Goal: Task Accomplishment & Management: Manage account settings

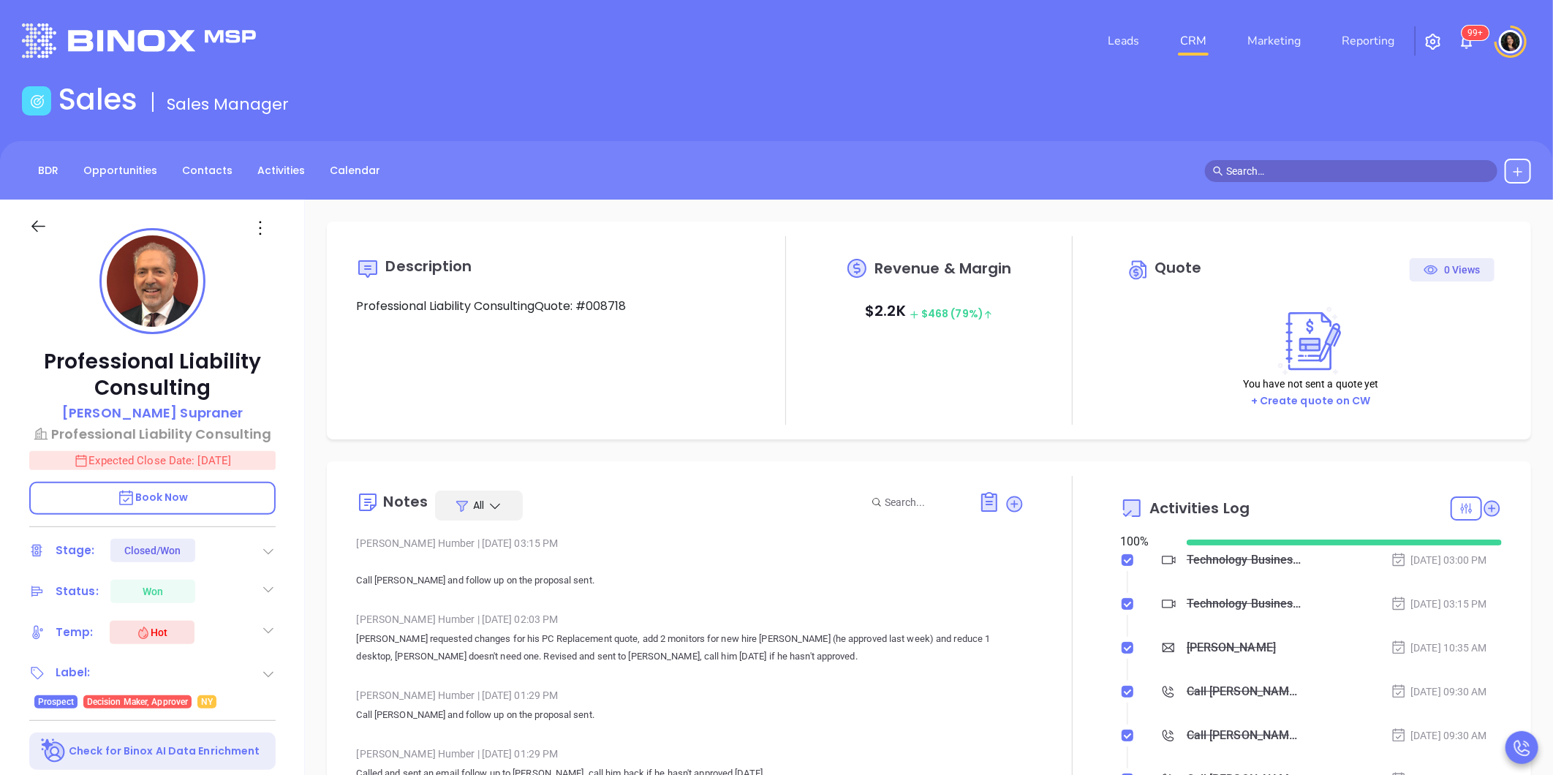
scroll to position [425, 0]
type input "Carla Humber"
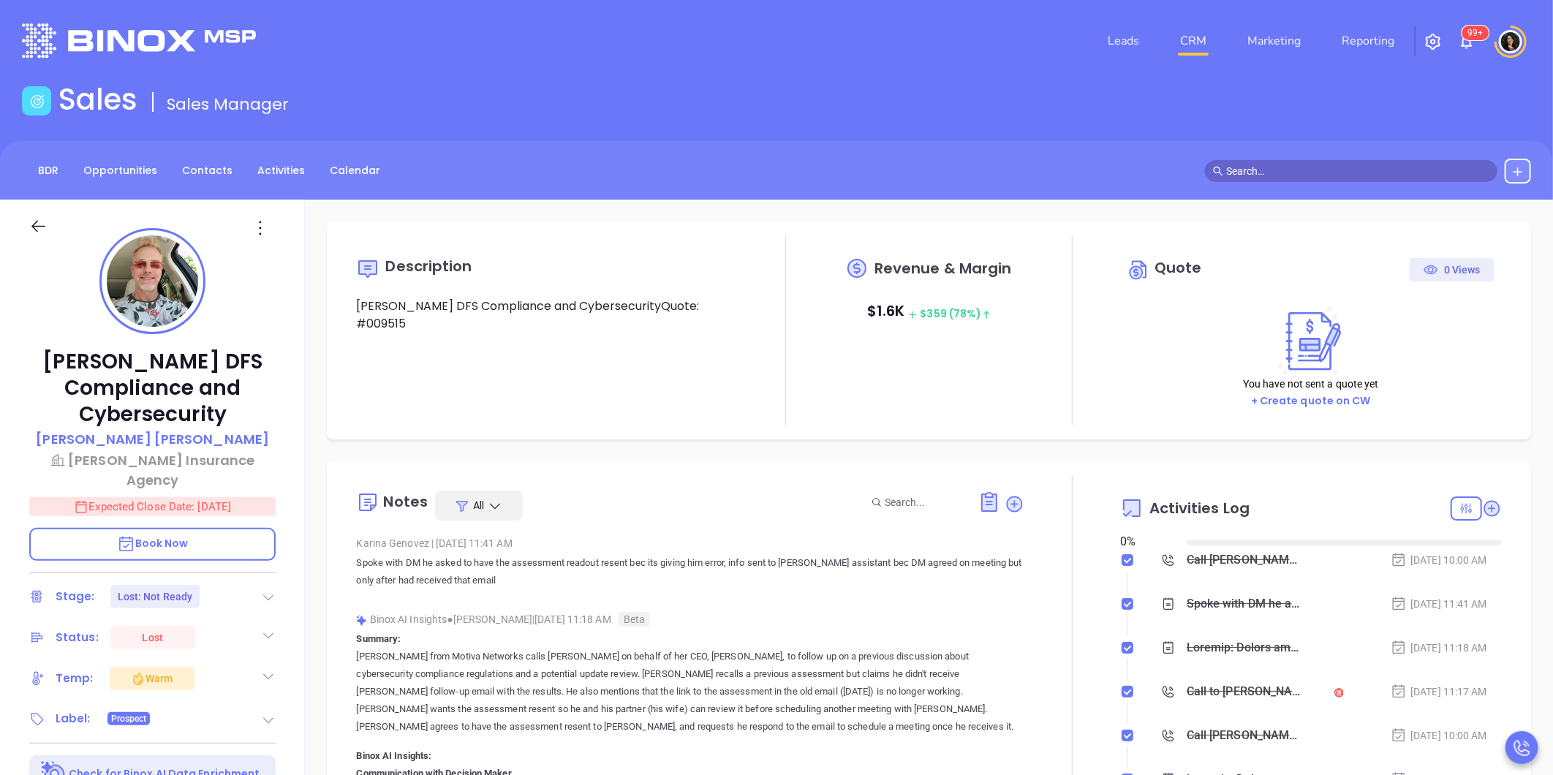
type input "09/17/2025"
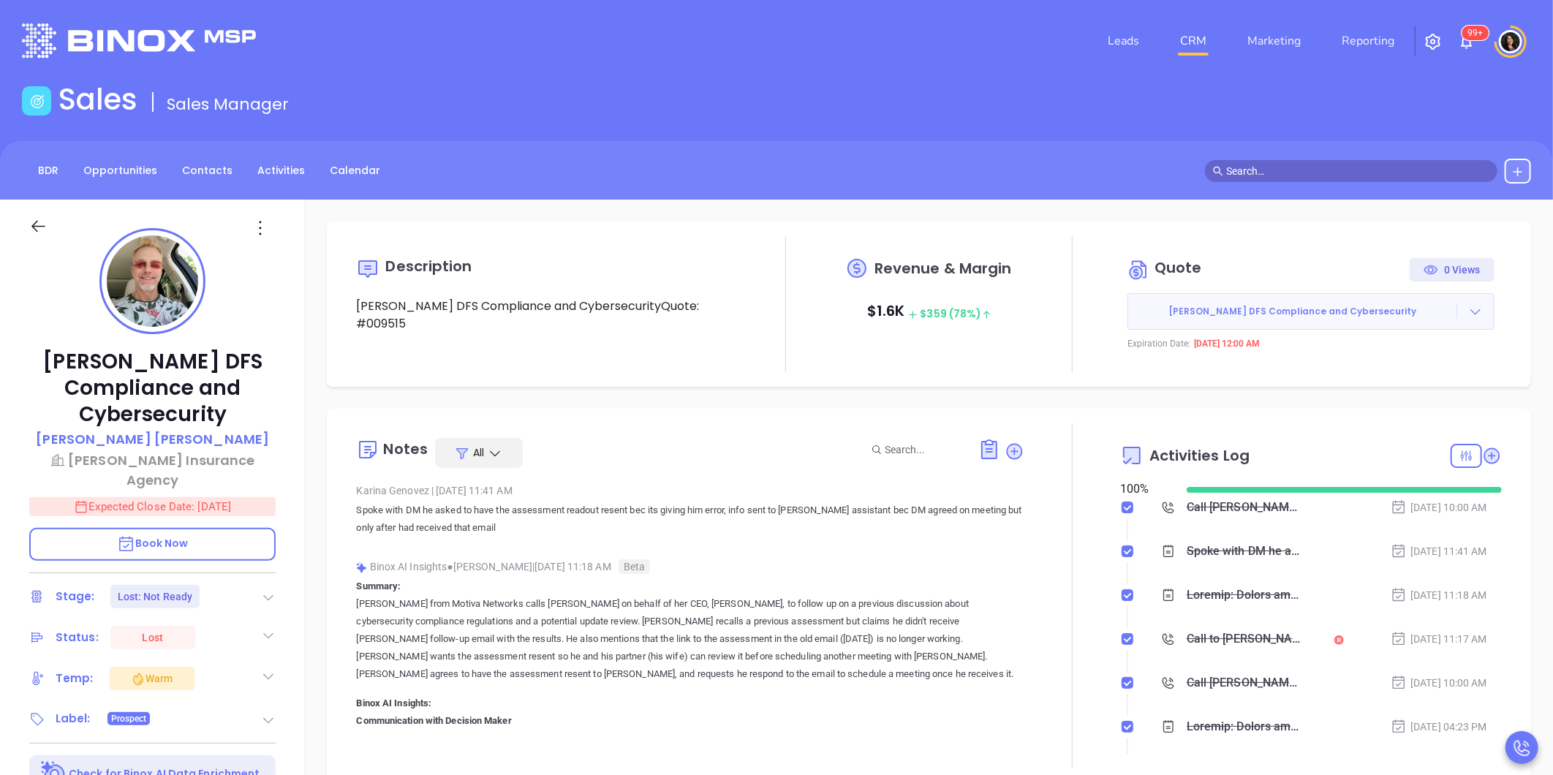
type input "[PERSON_NAME]"
click at [1469, 313] on icon at bounding box center [1476, 311] width 15 height 15
click at [1395, 382] on link "View Order Porter" at bounding box center [1394, 379] width 151 height 15
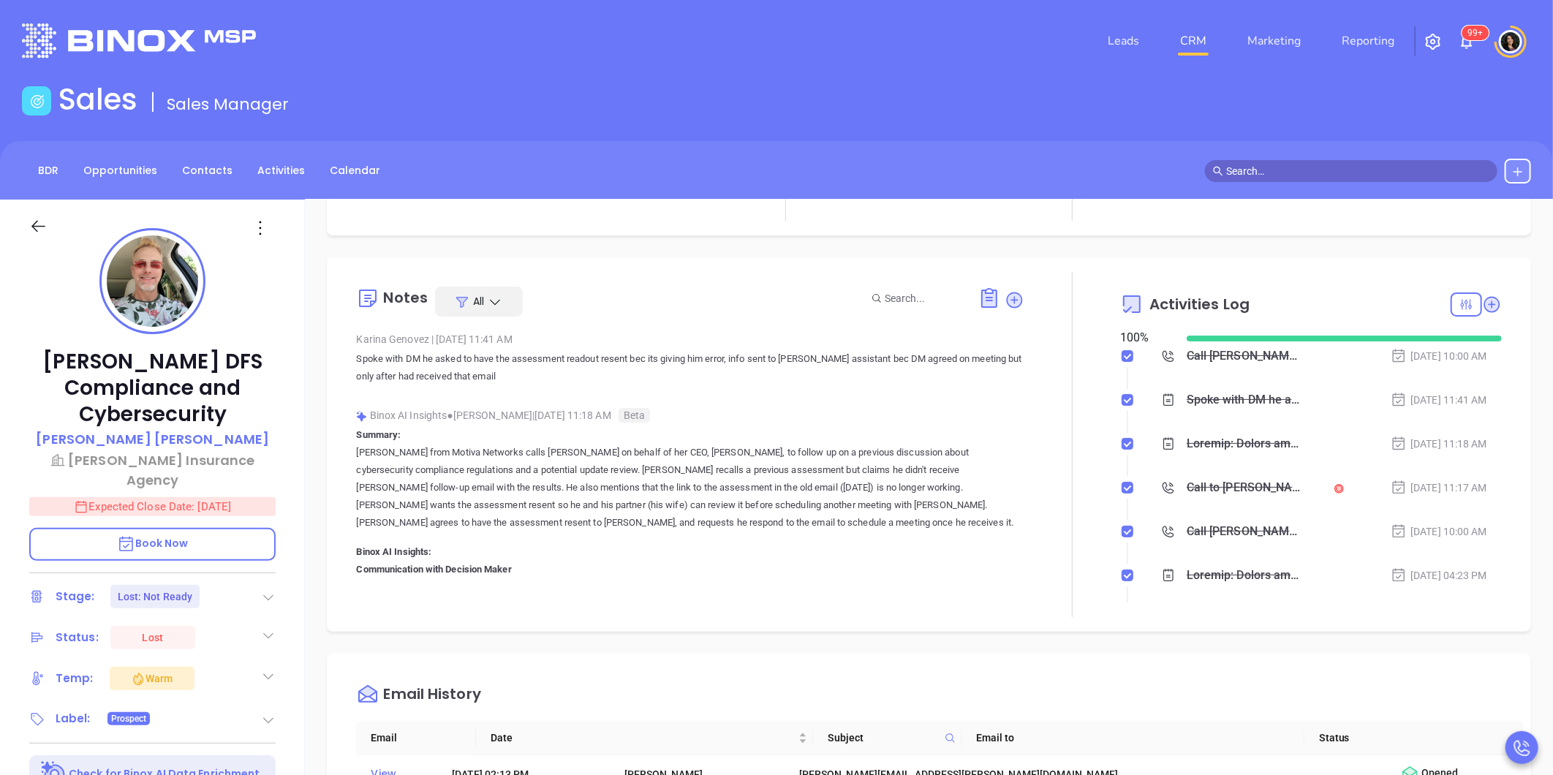
scroll to position [244, 0]
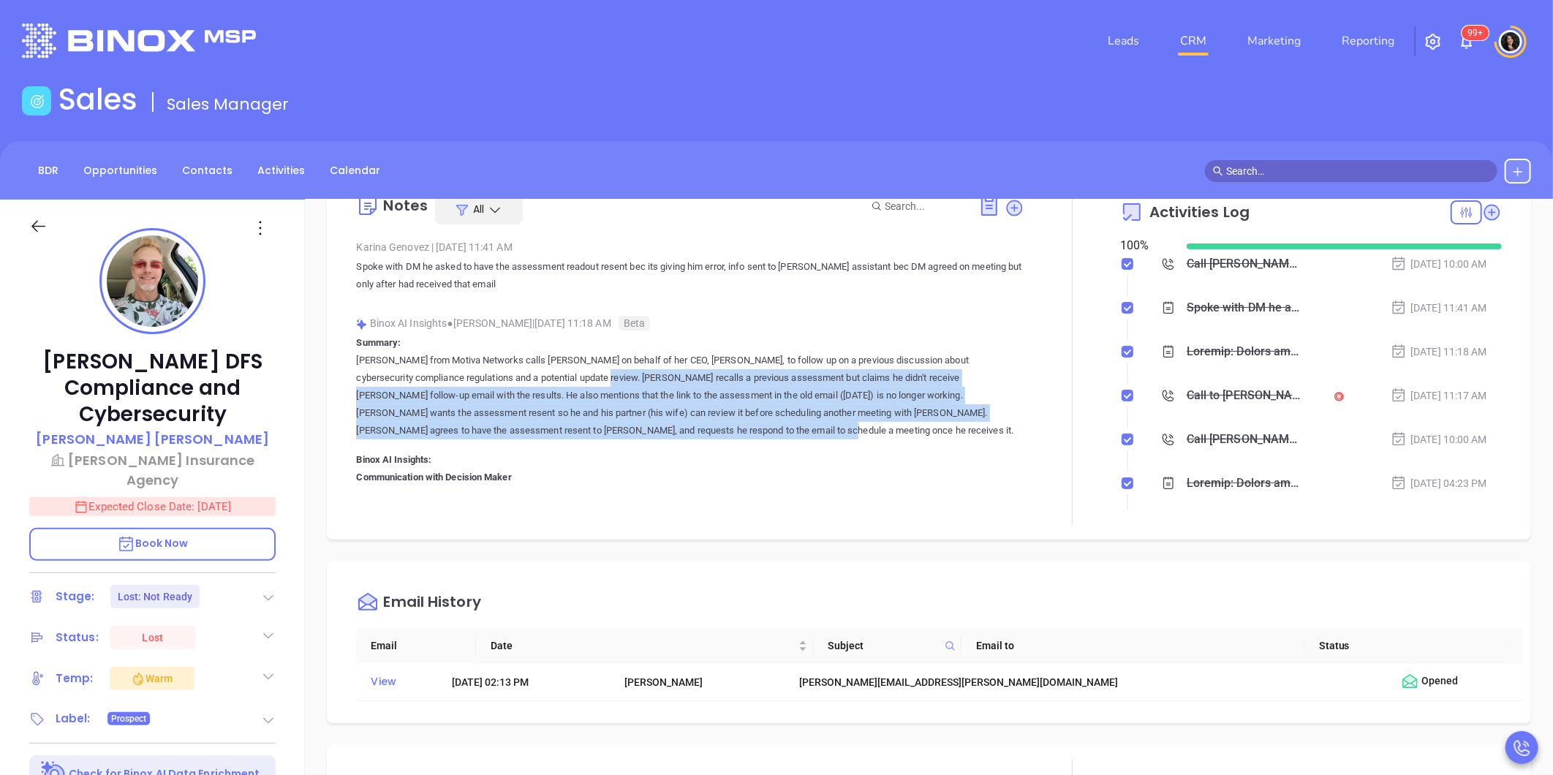
drag, startPoint x: 559, startPoint y: 378, endPoint x: 719, endPoint y: 427, distance: 167.5
click at [719, 427] on p "Karina from Motiva Networks calls Andrew Ary on behalf of her CEO, Walter Cante…" at bounding box center [690, 396] width 668 height 88
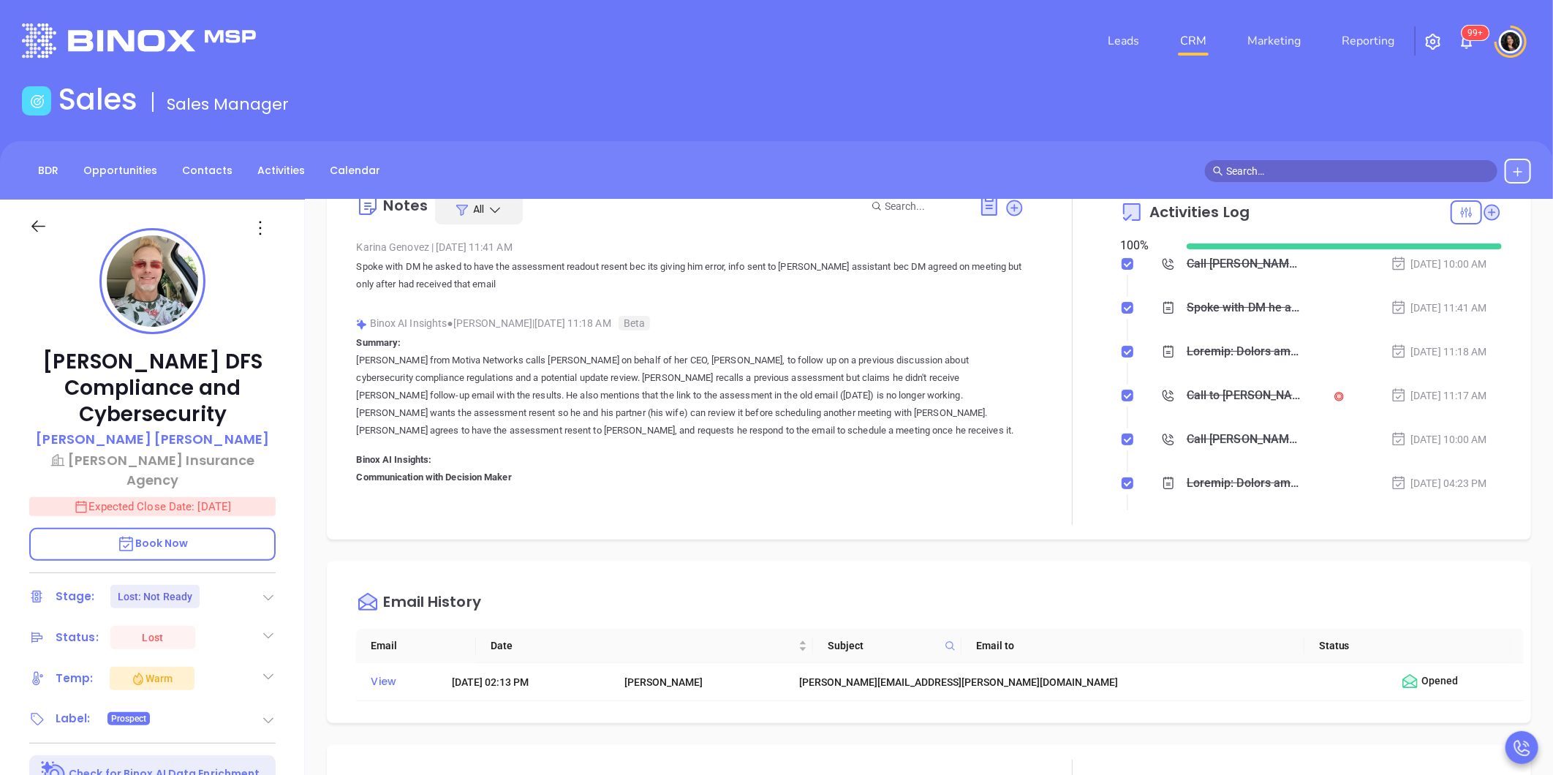
drag, startPoint x: 719, startPoint y: 427, endPoint x: 720, endPoint y: 453, distance: 26.3
click at [720, 453] on p "Summary: Karina from Motiva Networks calls Andrew Ary on behalf of her CEO, Wal…" at bounding box center [690, 787] width 668 height 907
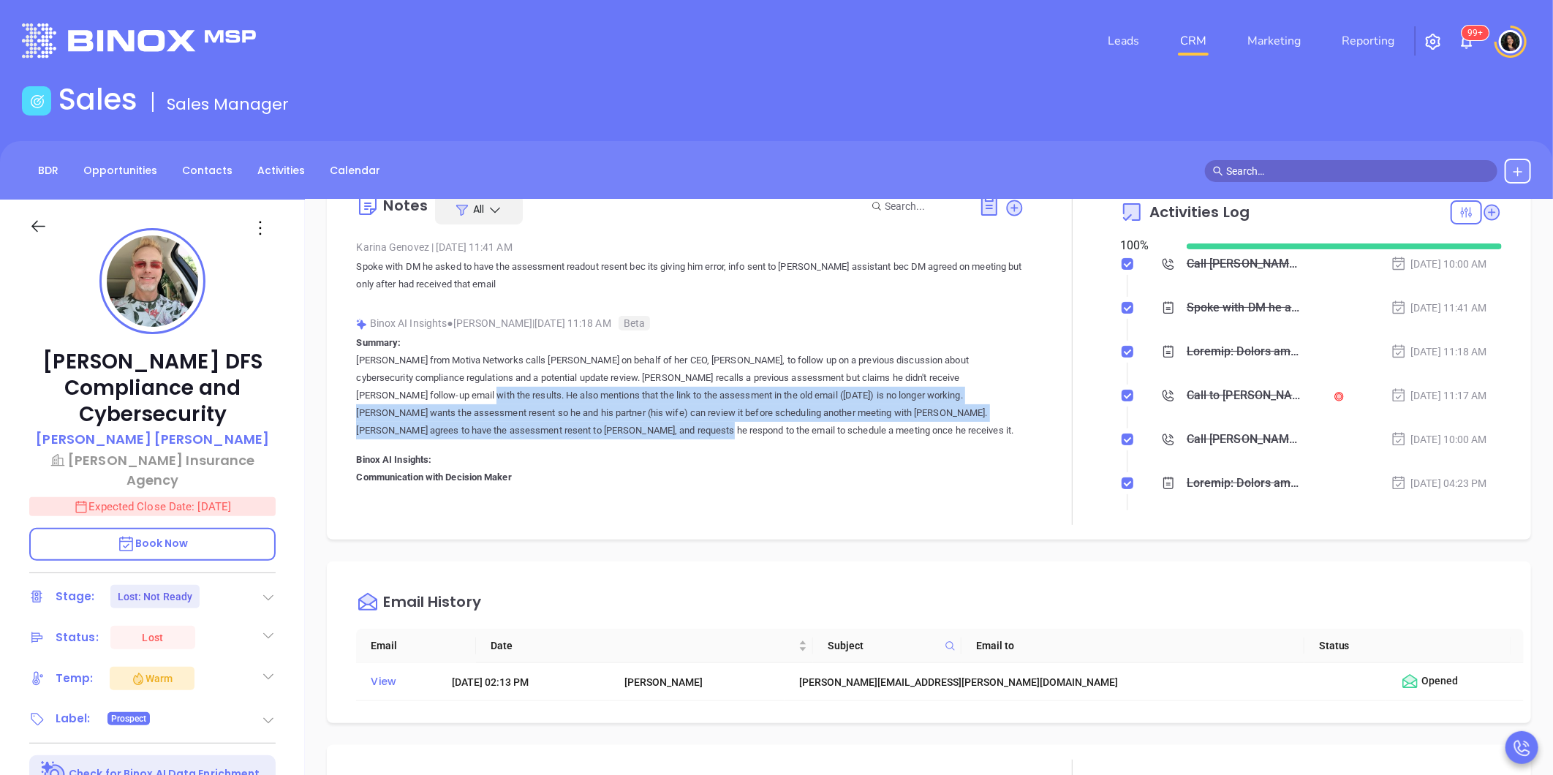
drag, startPoint x: 388, startPoint y: 393, endPoint x: 569, endPoint y: 426, distance: 183.6
click at [569, 426] on p "Karina from Motiva Networks calls Andrew Ary on behalf of her CEO, Walter Cante…" at bounding box center [690, 396] width 668 height 88
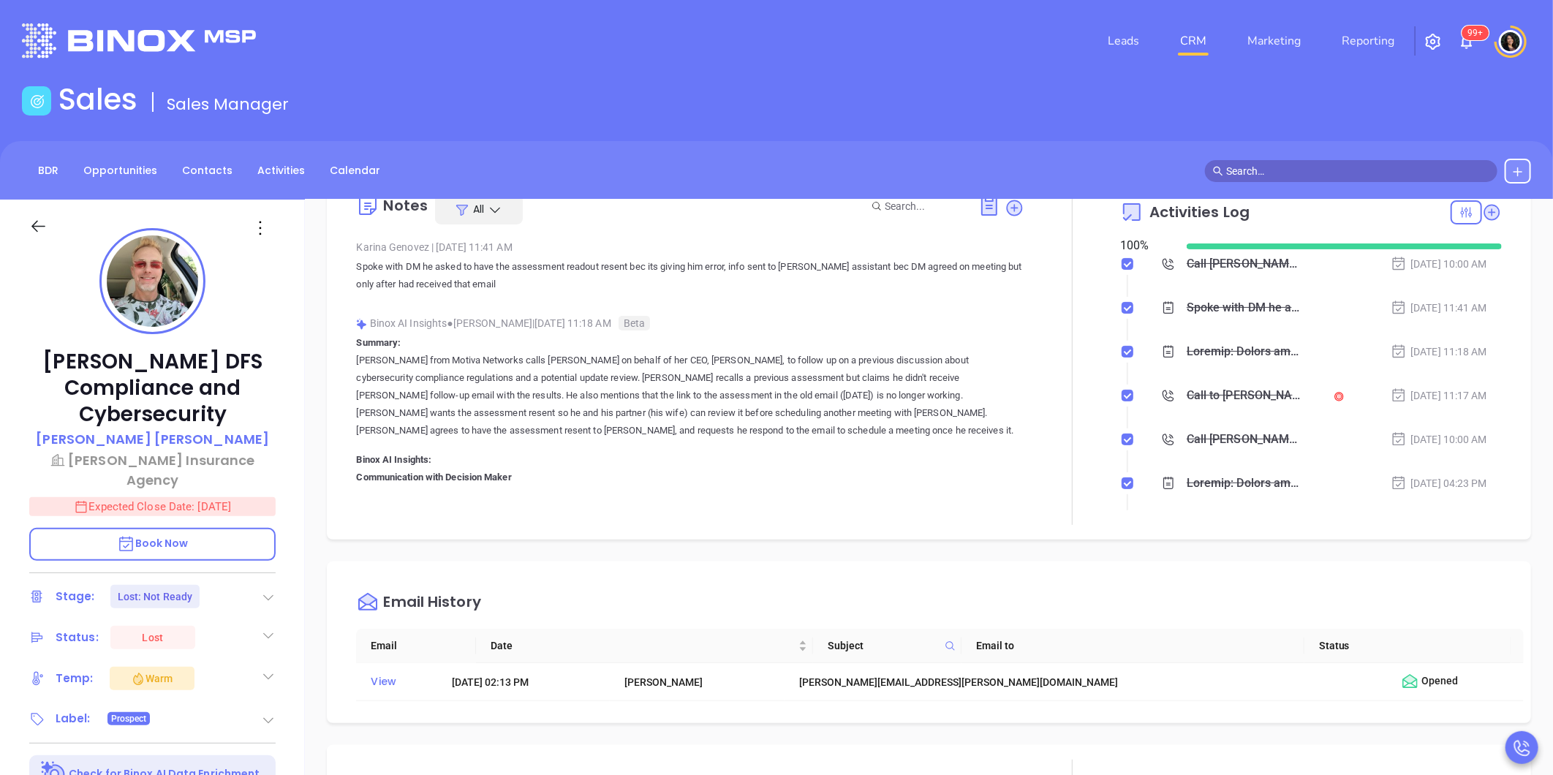
drag, startPoint x: 569, startPoint y: 426, endPoint x: 503, endPoint y: 455, distance: 72.0
click at [503, 455] on p "Summary: Karina from Motiva Networks calls Andrew Ary on behalf of her CEO, Wal…" at bounding box center [690, 787] width 668 height 907
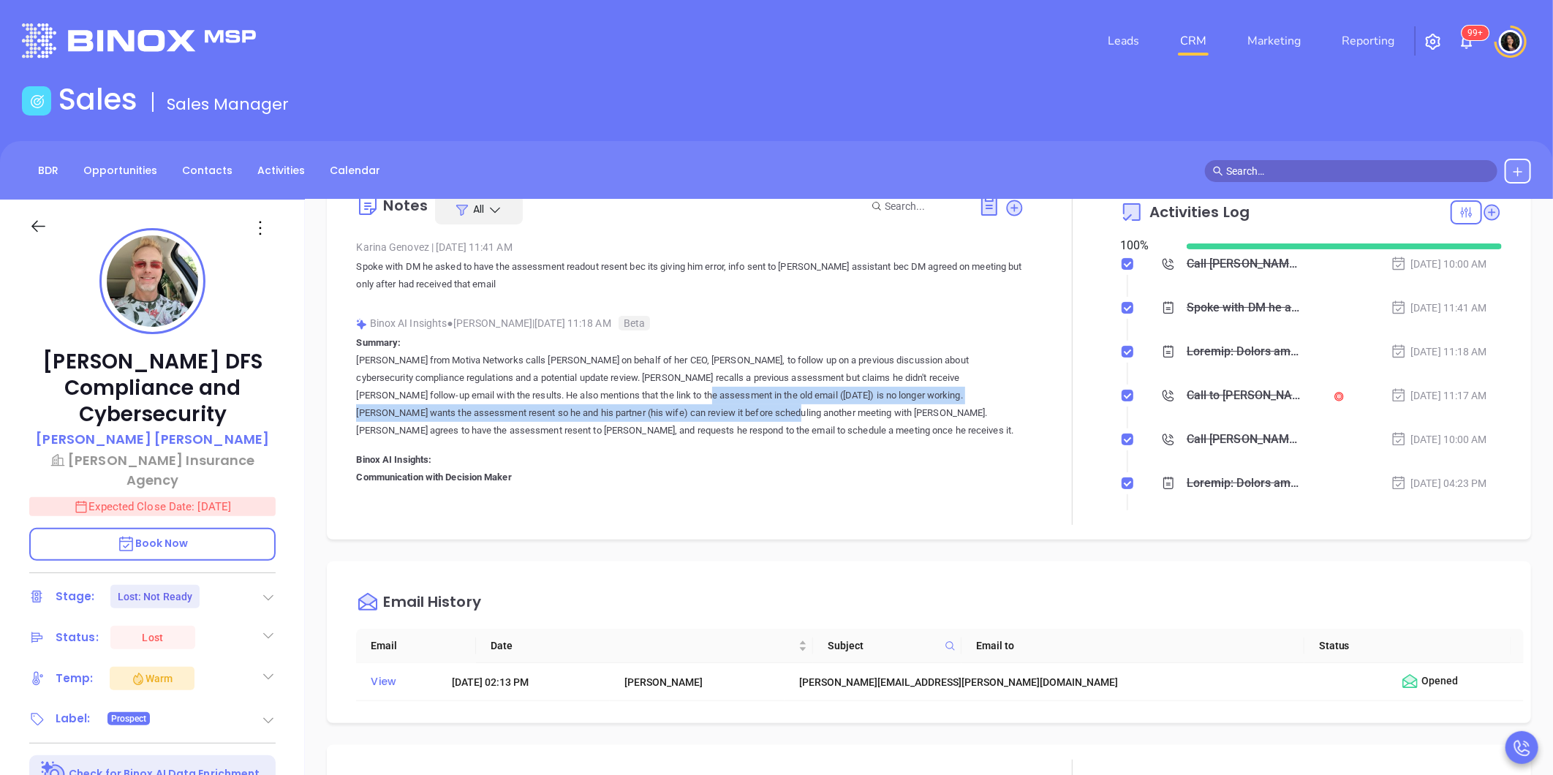
drag, startPoint x: 616, startPoint y: 393, endPoint x: 674, endPoint y: 418, distance: 63.6
click at [674, 418] on p "Karina from Motiva Networks calls Andrew Ary on behalf of her CEO, Walter Cante…" at bounding box center [690, 396] width 668 height 88
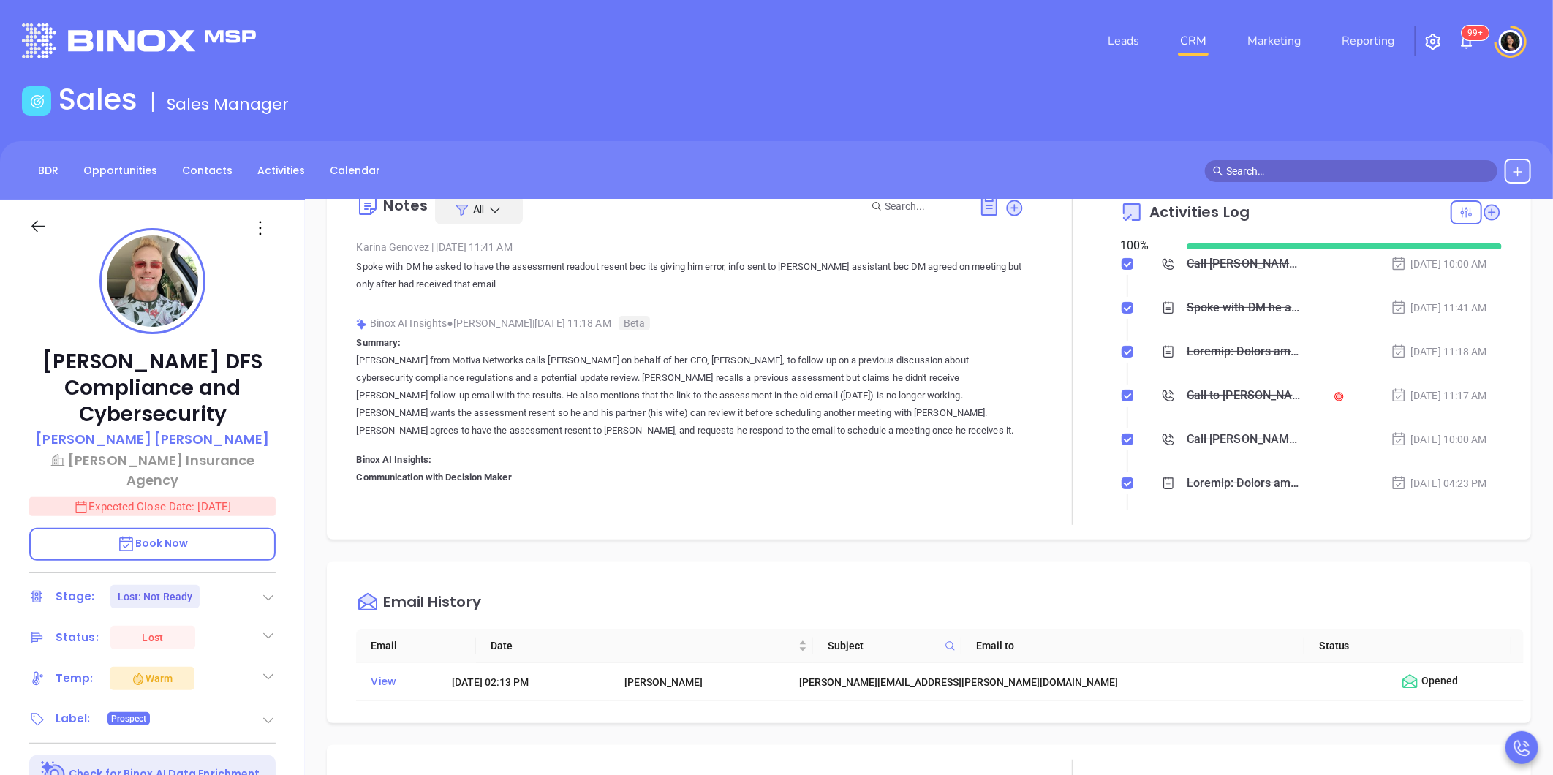
drag, startPoint x: 674, startPoint y: 418, endPoint x: 696, endPoint y: 449, distance: 38.3
click at [696, 449] on p "Summary: Karina from Motiva Networks calls Andrew Ary on behalf of her CEO, Wal…" at bounding box center [690, 787] width 668 height 907
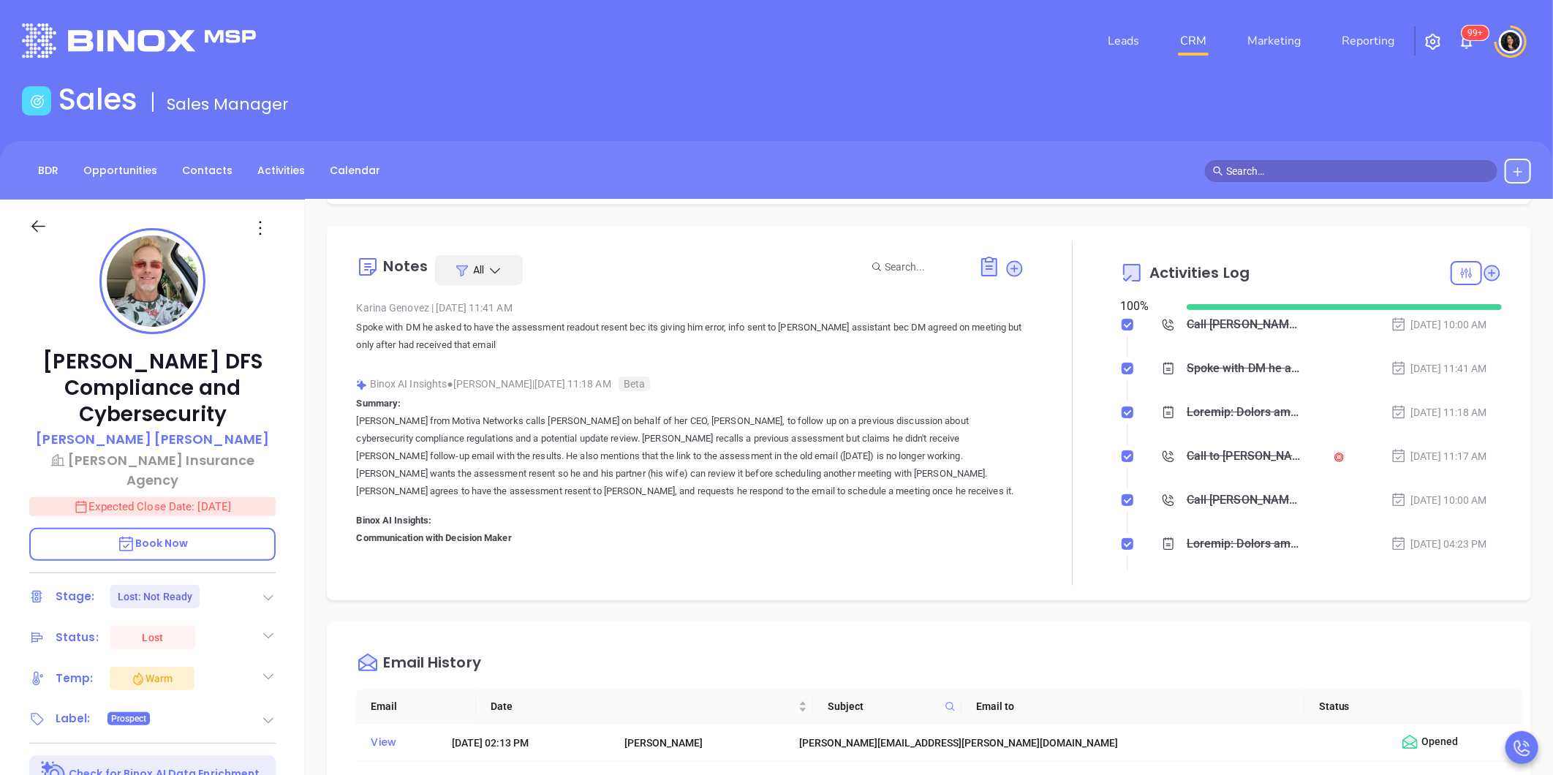
scroll to position [81, 0]
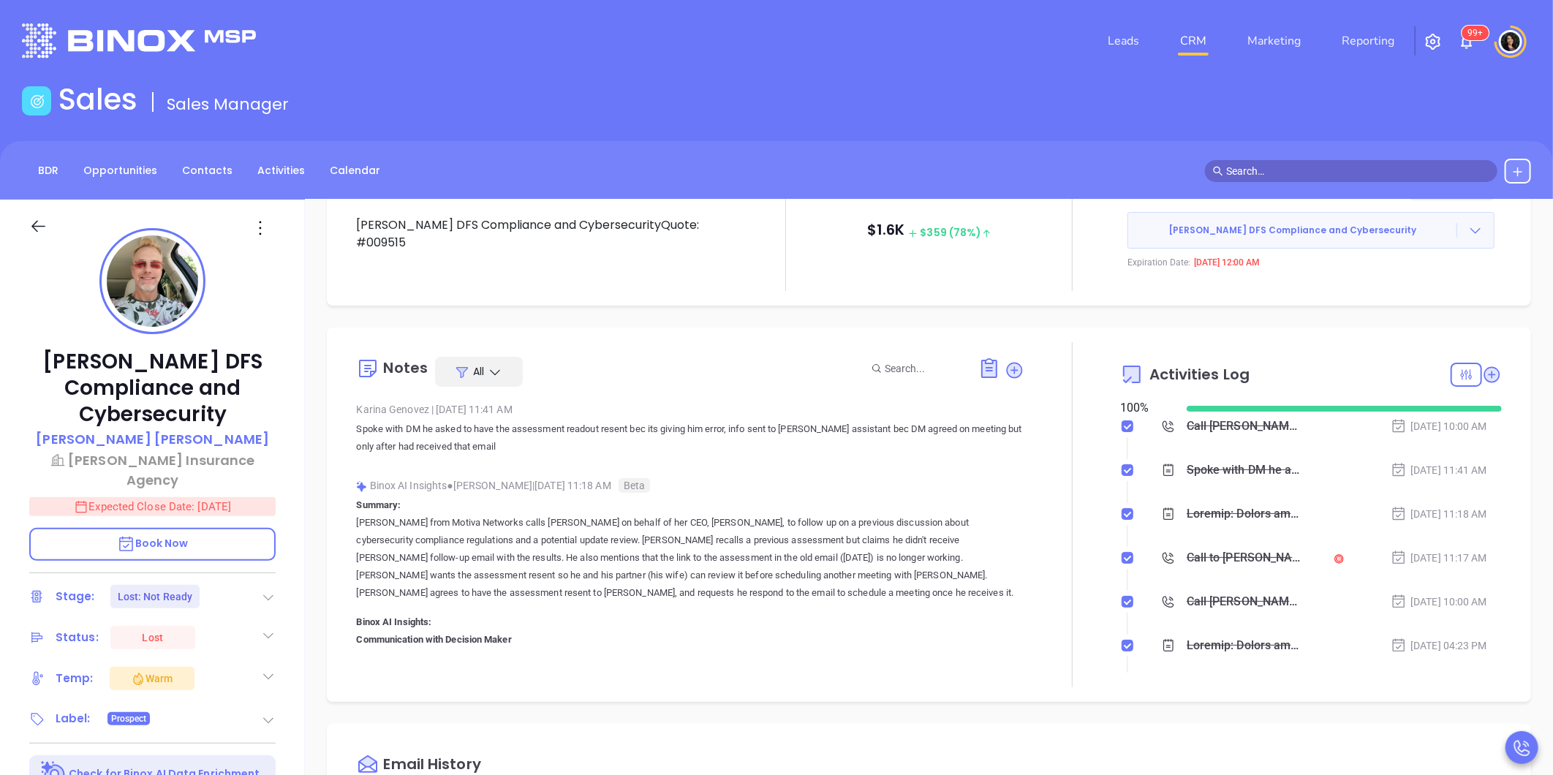
click at [1192, 45] on link "CRM" at bounding box center [1194, 40] width 38 height 29
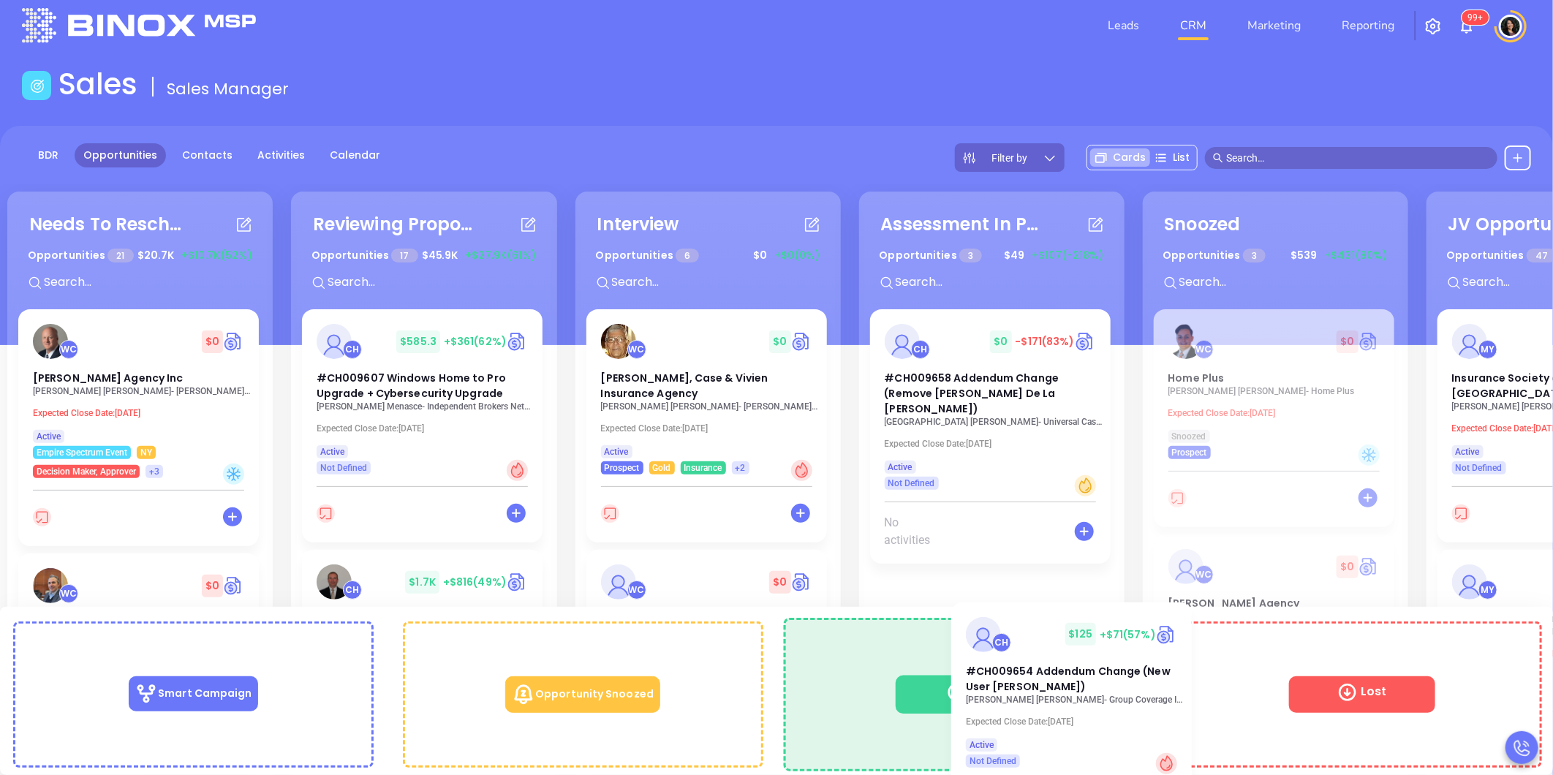
scroll to position [25, 0]
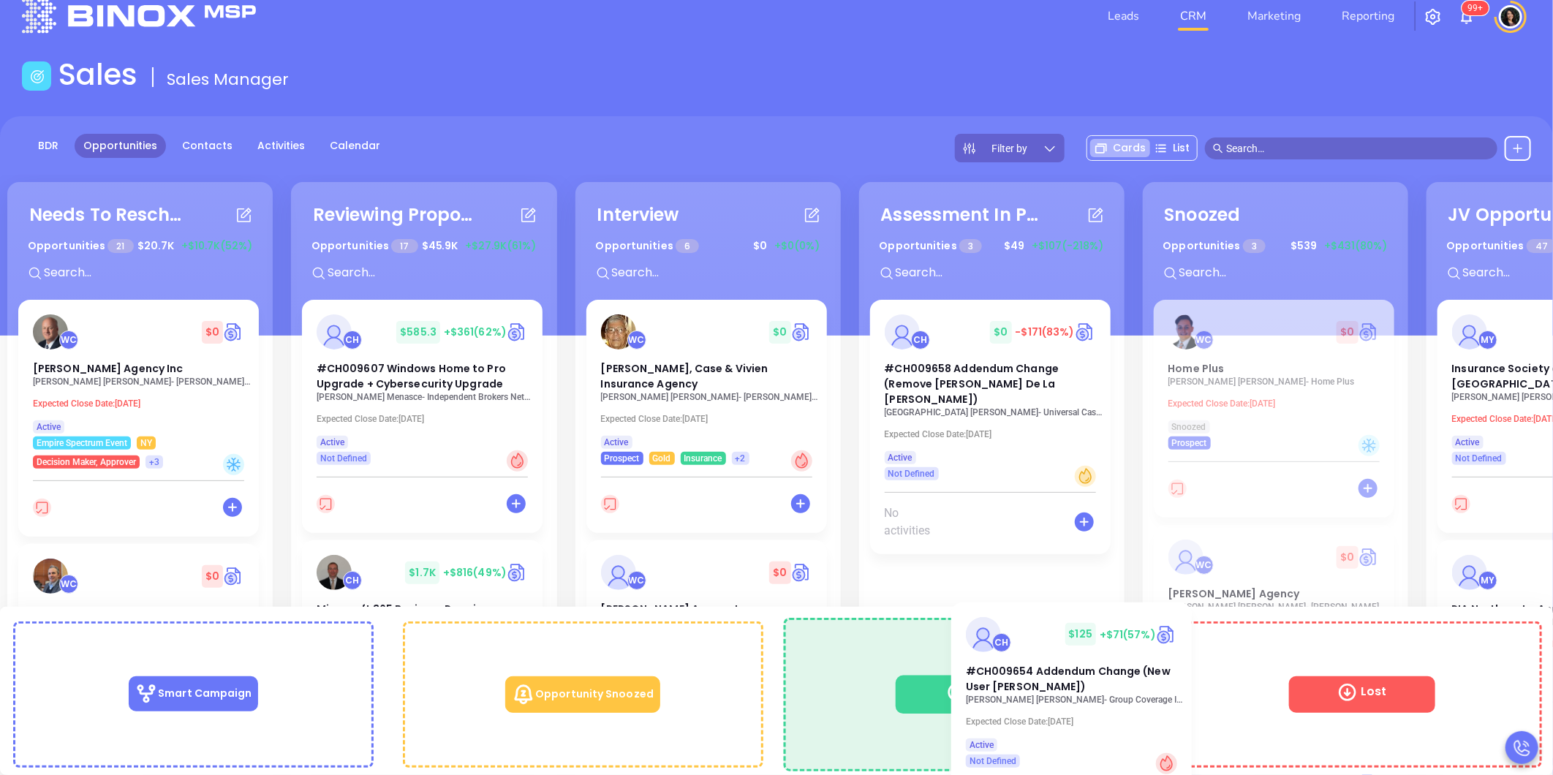
drag, startPoint x: 955, startPoint y: 370, endPoint x: 1044, endPoint y: 652, distance: 295.2
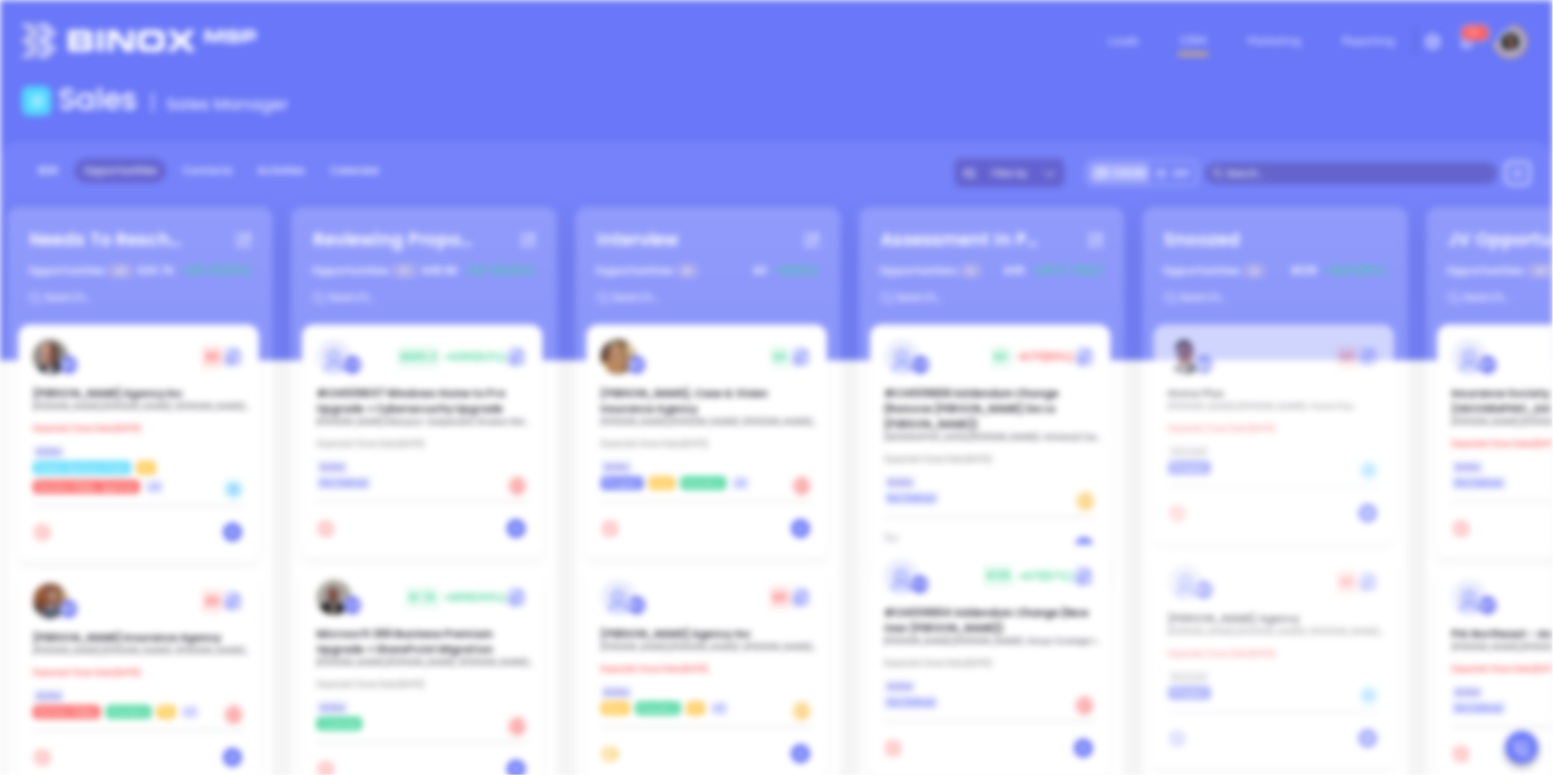
scroll to position [0, 0]
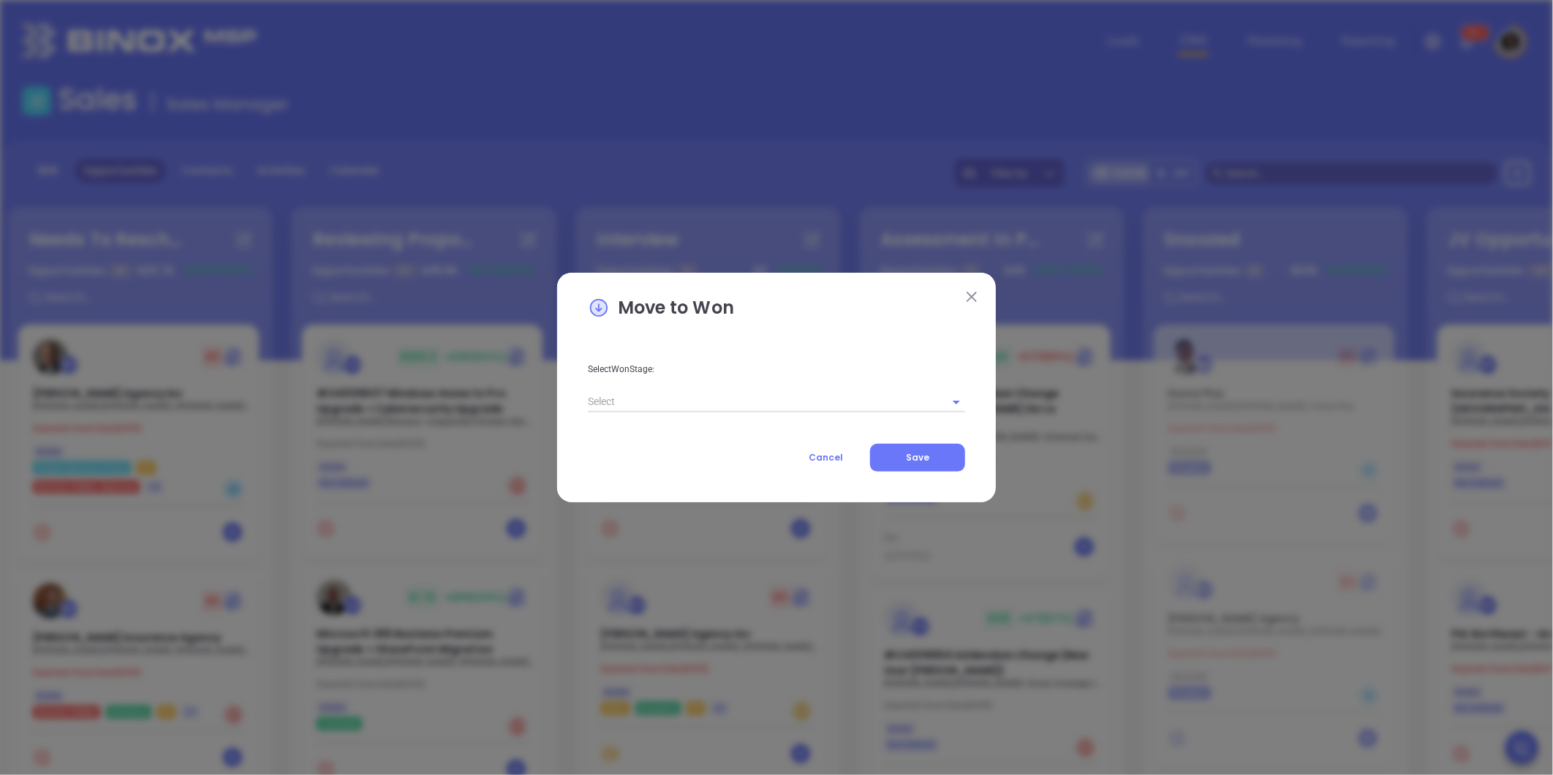
click at [747, 401] on input "text" at bounding box center [756, 401] width 336 height 21
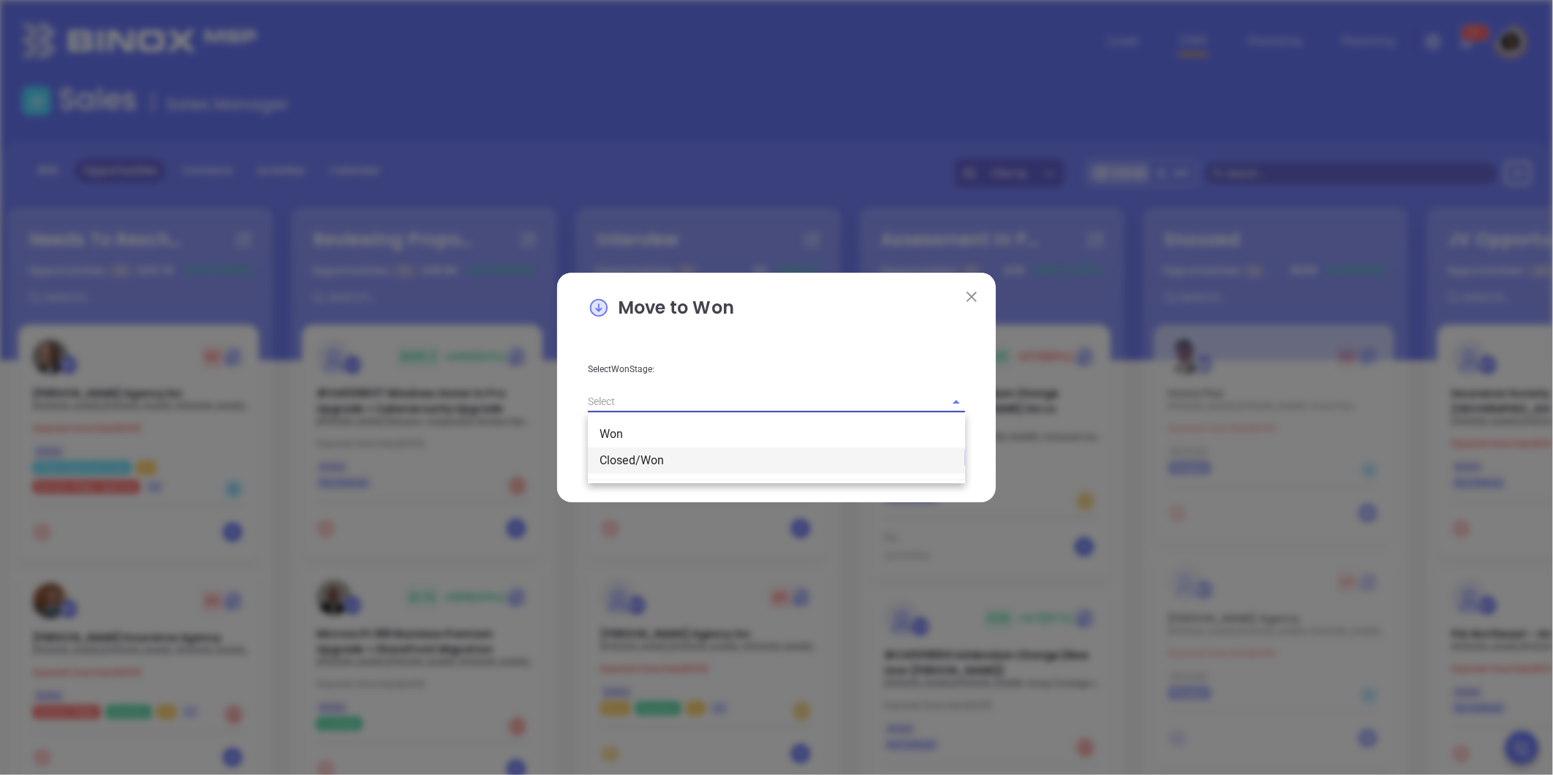
click at [719, 451] on li "Closed/Won" at bounding box center [776, 461] width 377 height 26
type input "Closed/Won"
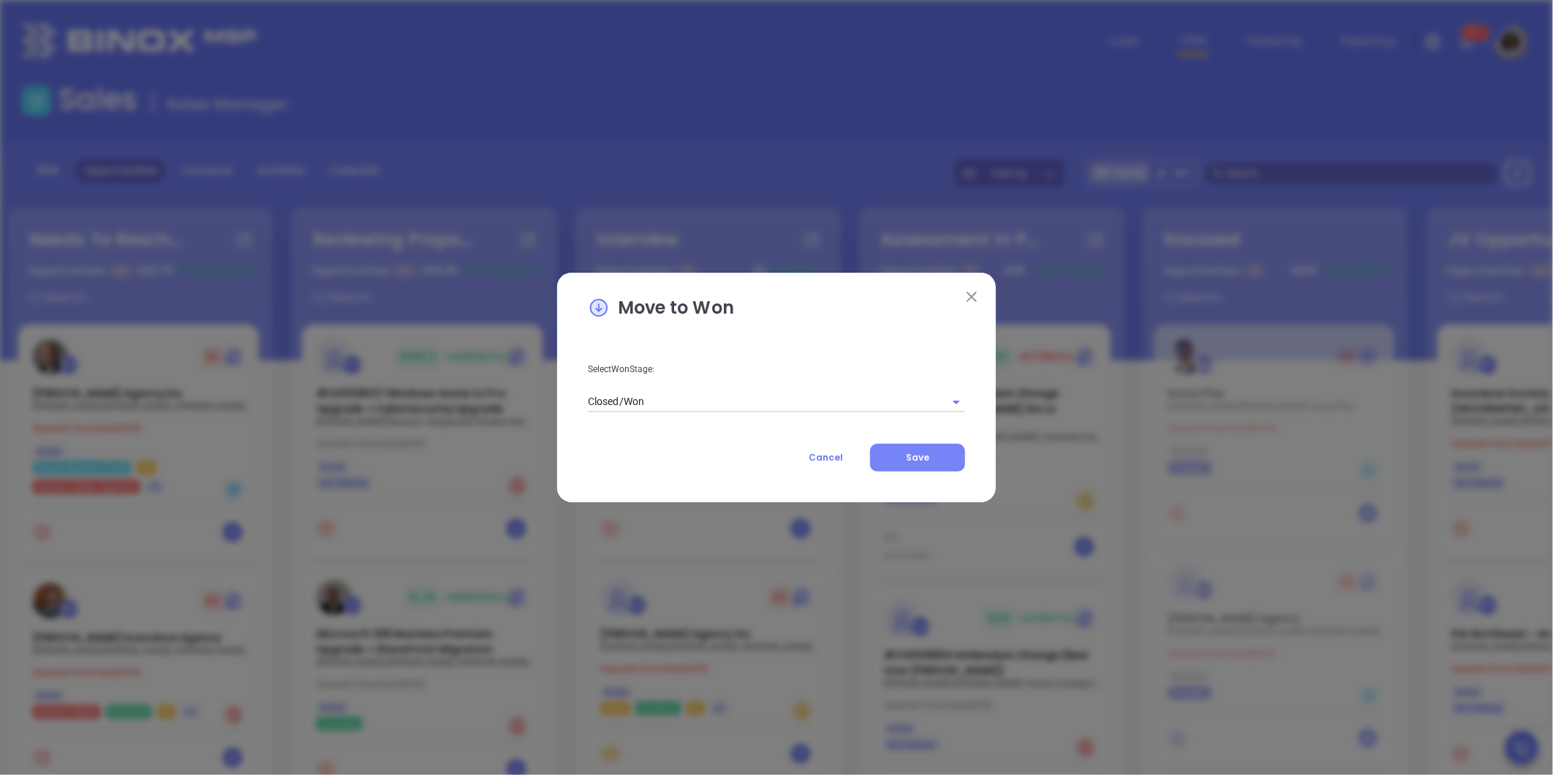
click at [911, 456] on span "Save" at bounding box center [917, 457] width 23 height 12
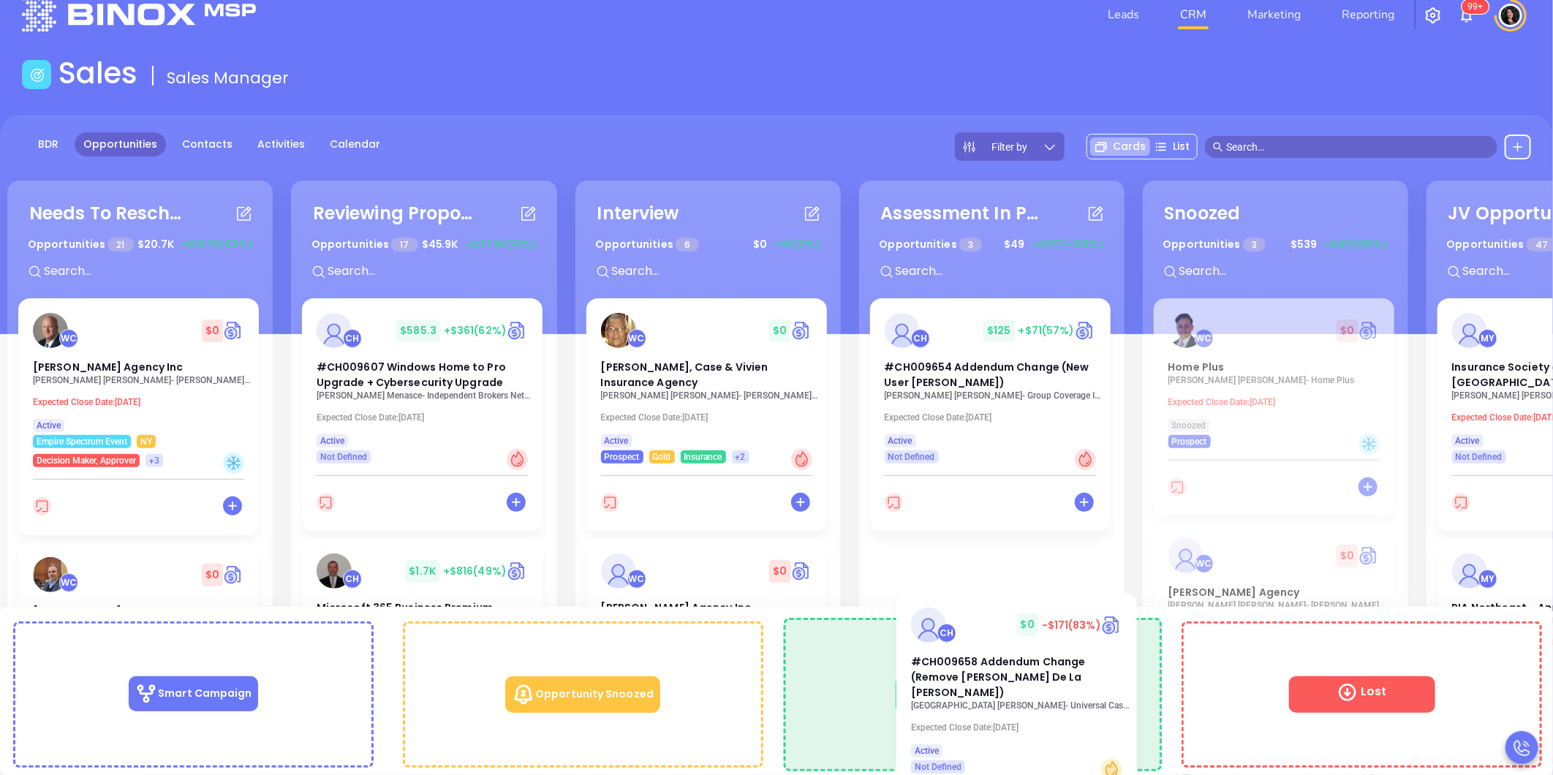
scroll to position [42, 0]
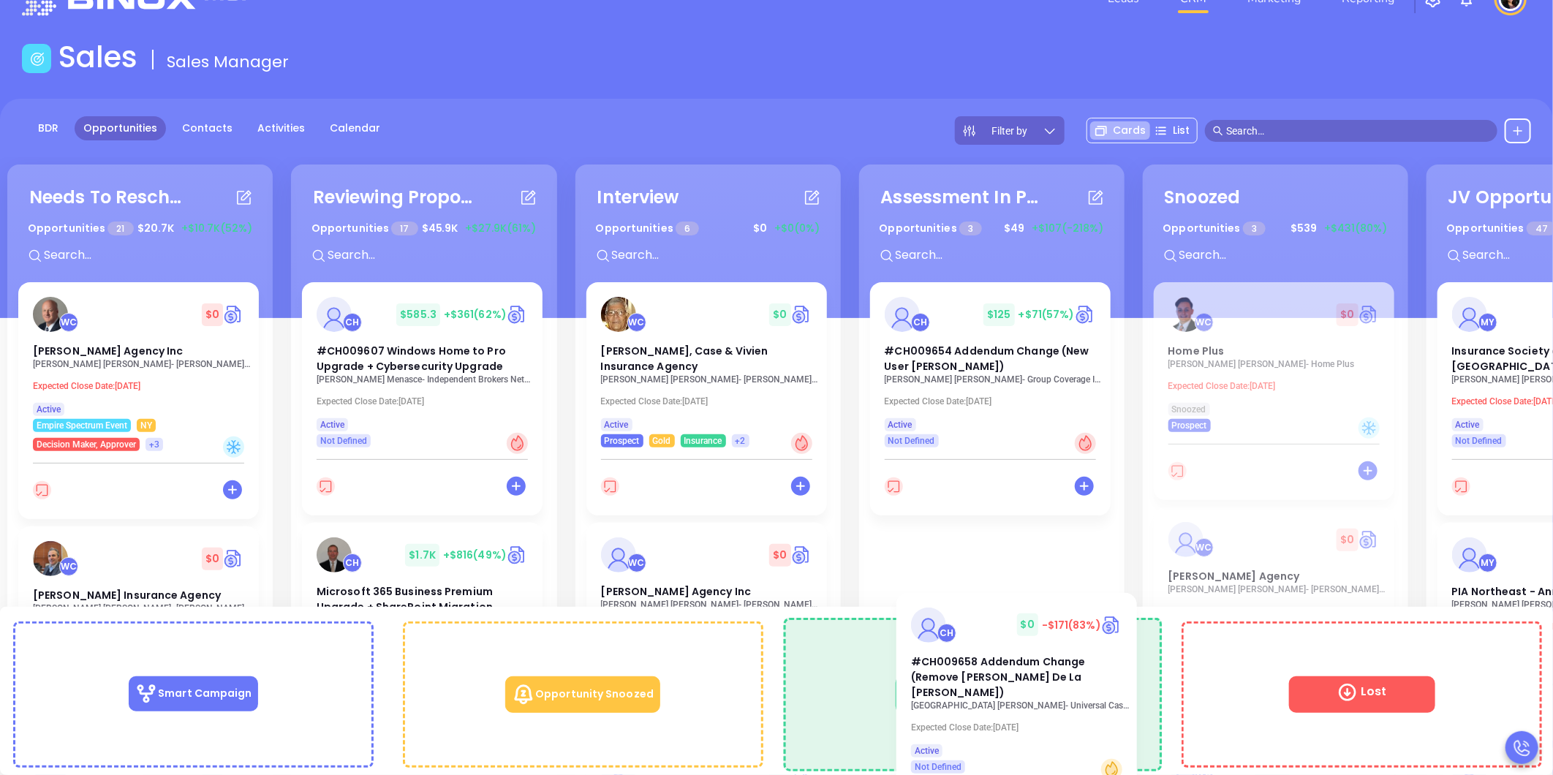
drag, startPoint x: 960, startPoint y: 368, endPoint x: 992, endPoint y: 636, distance: 270.3
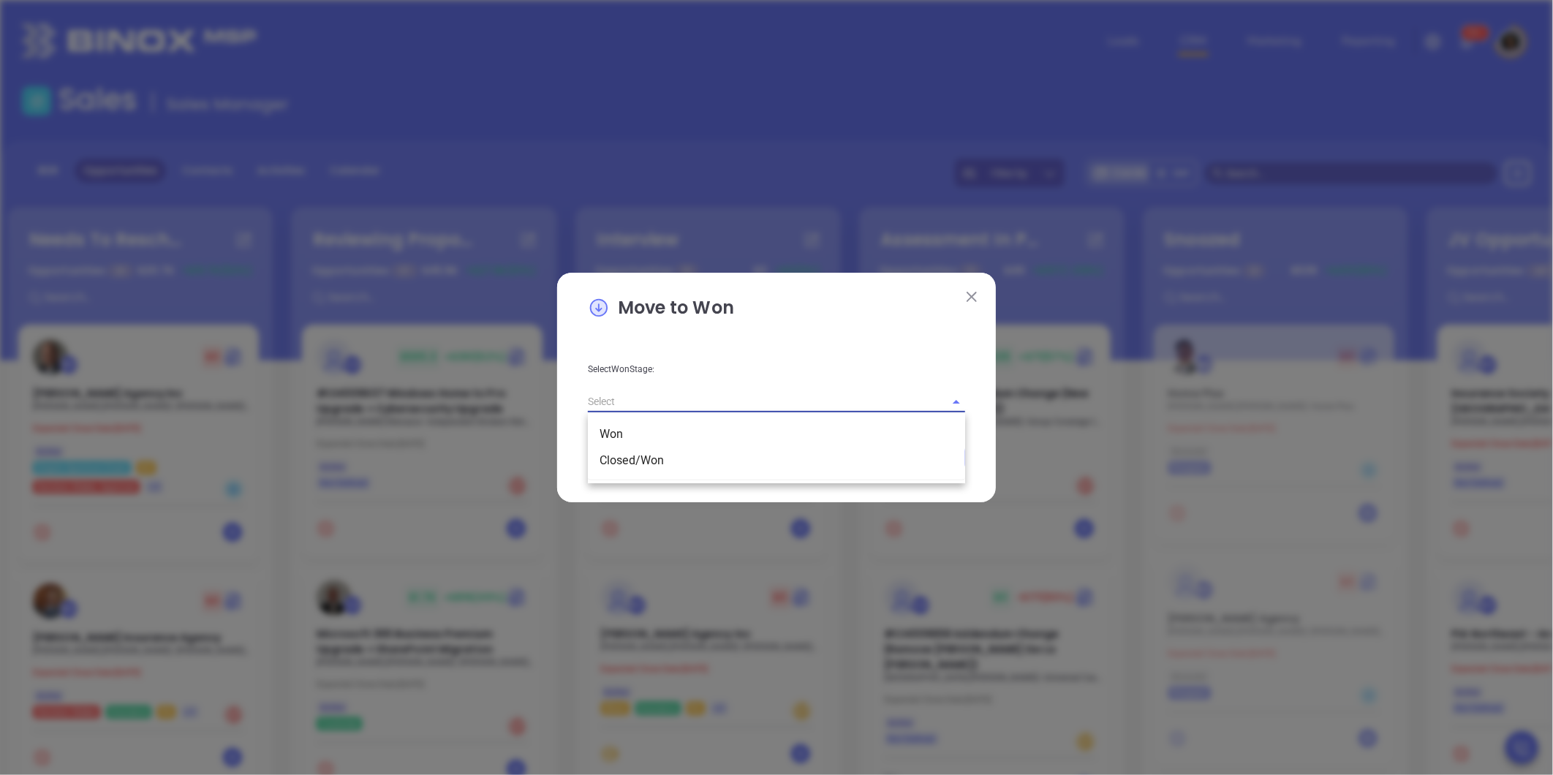
click at [750, 401] on input "text" at bounding box center [756, 401] width 336 height 21
click at [743, 462] on li "Closed/Won" at bounding box center [776, 461] width 377 height 26
type input "Closed/Won"
click at [897, 463] on button "Save" at bounding box center [917, 458] width 95 height 28
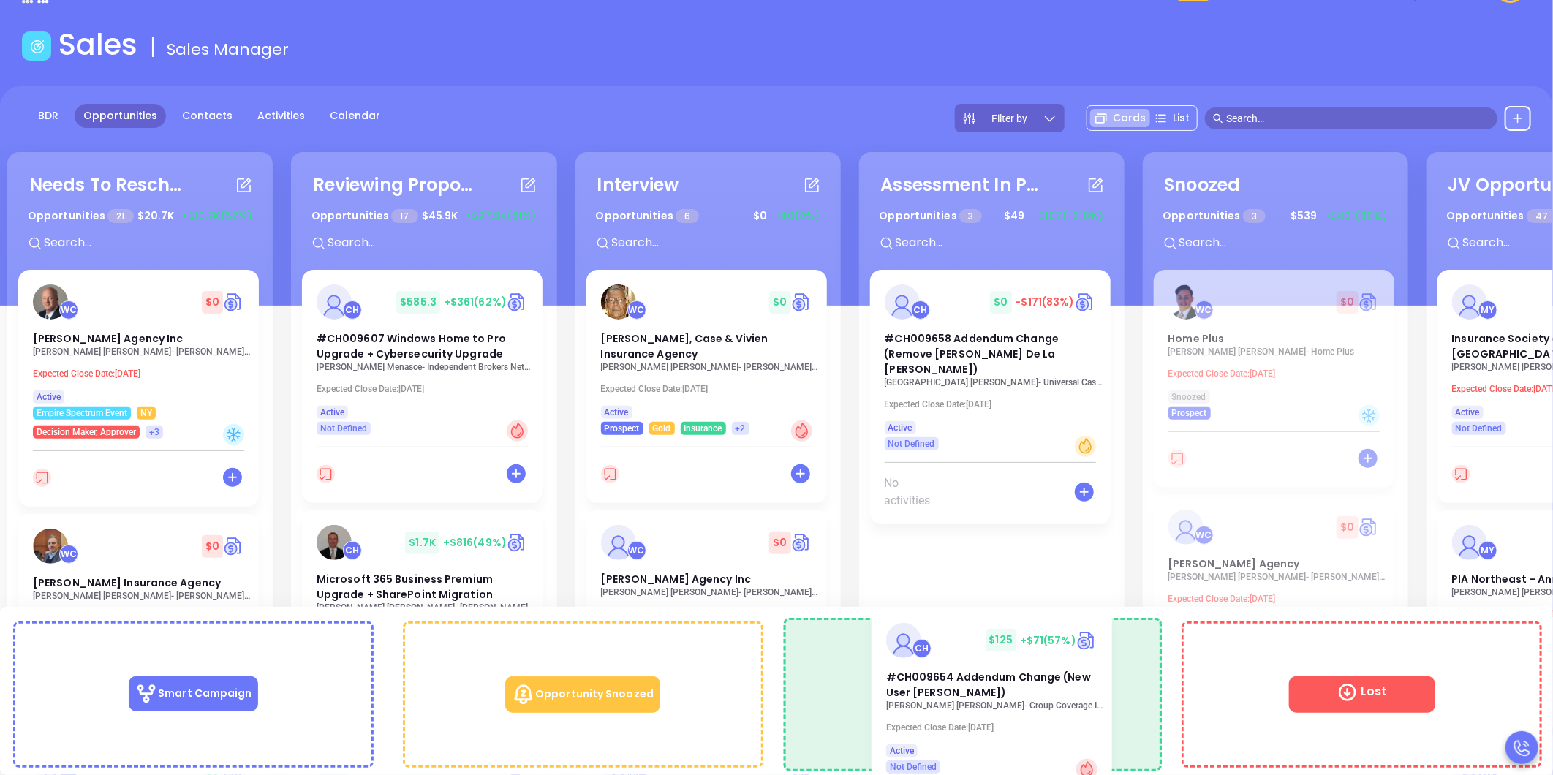
scroll to position [61, 0]
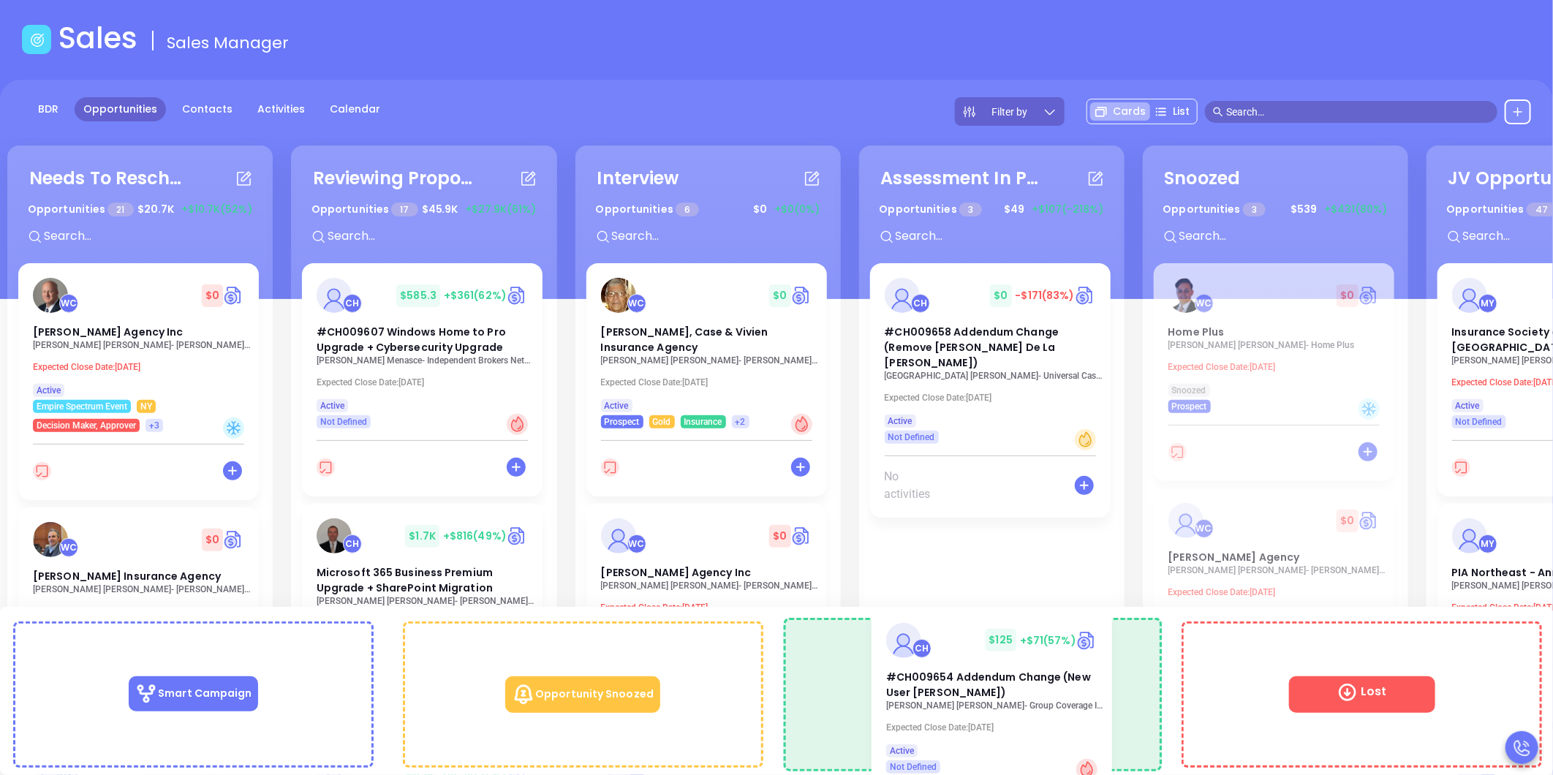
drag, startPoint x: 959, startPoint y: 374, endPoint x: 959, endPoint y: 666, distance: 292.6
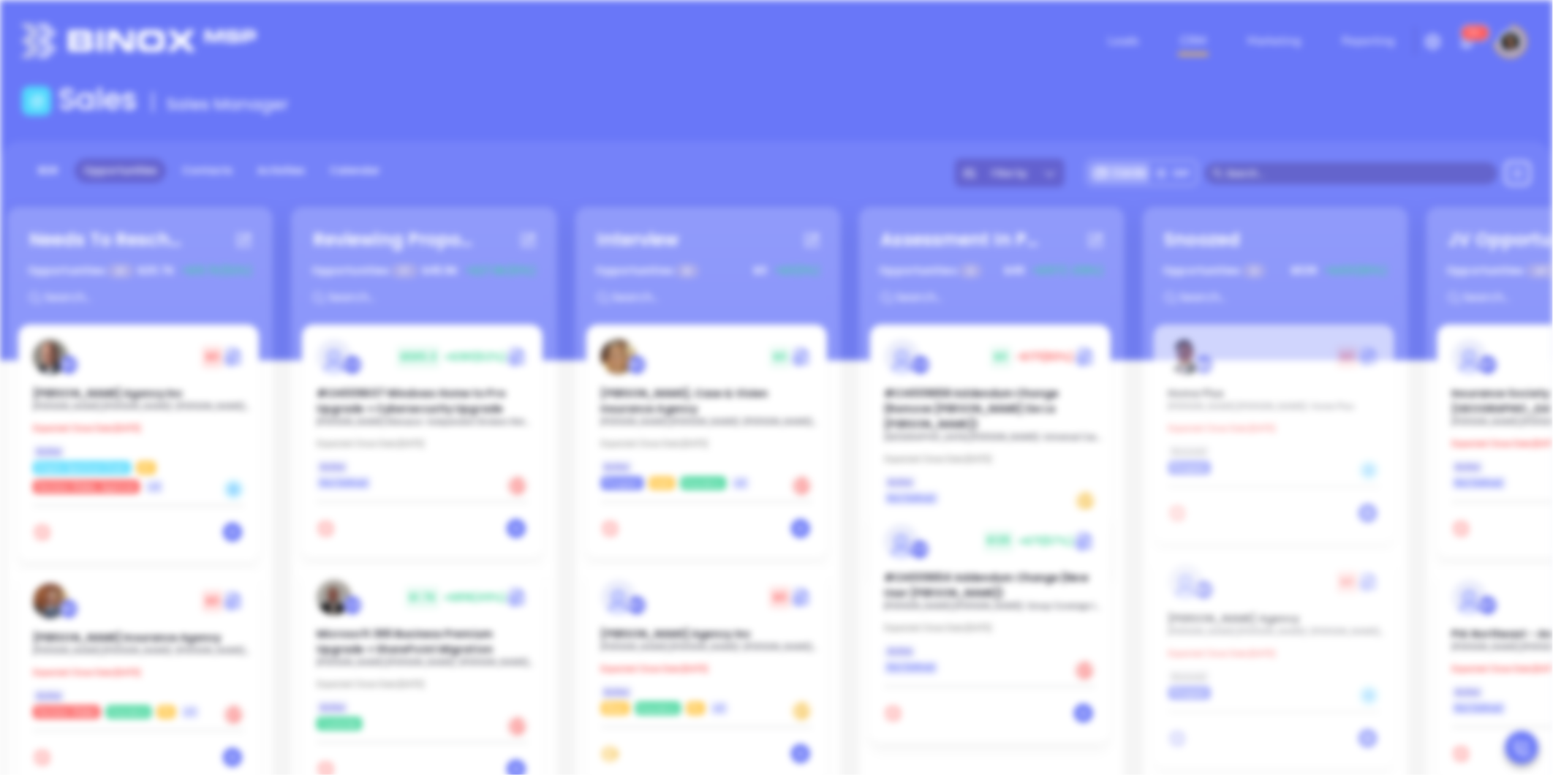
scroll to position [0, 0]
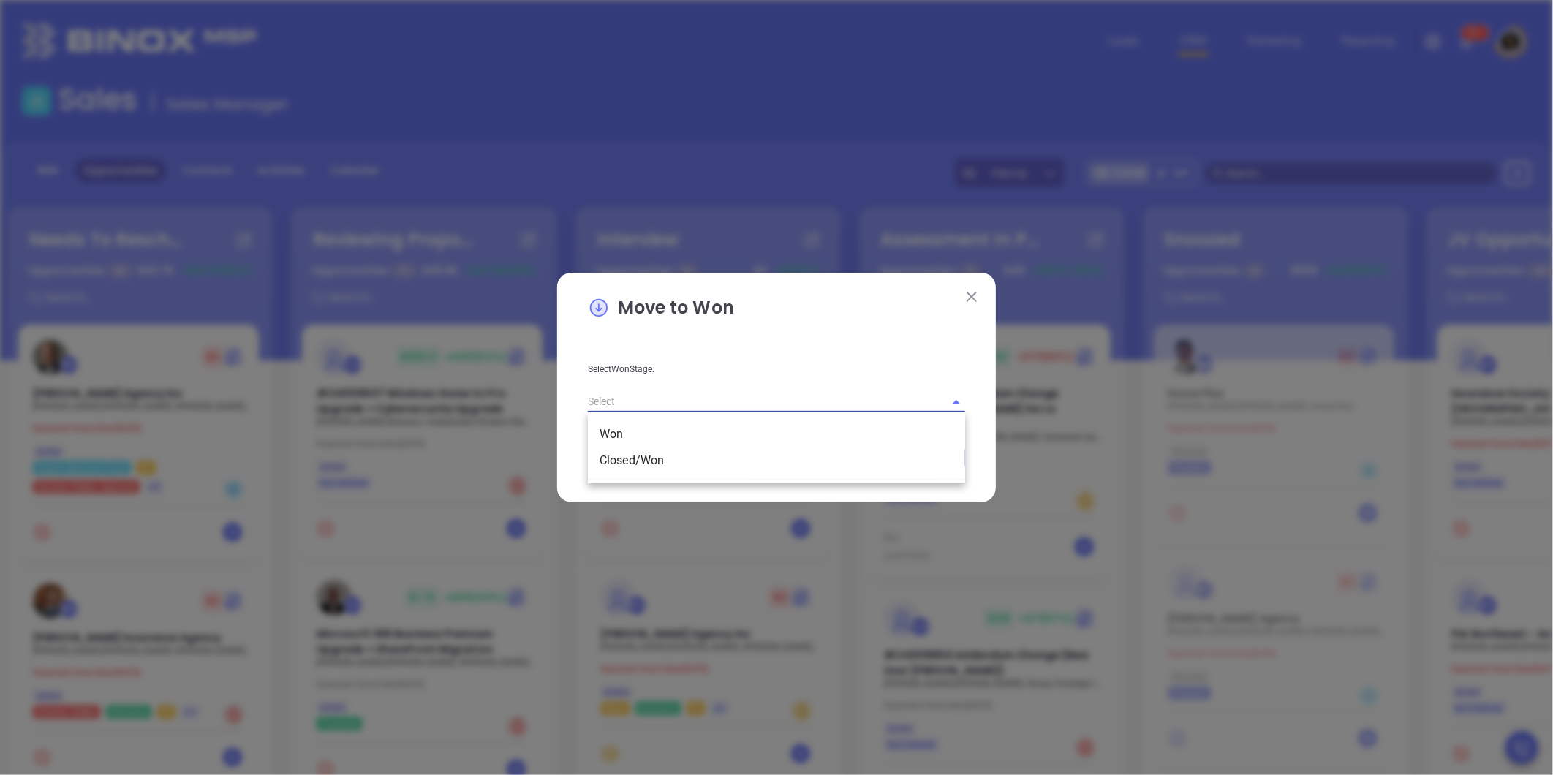
click at [796, 404] on input "text" at bounding box center [756, 401] width 336 height 21
click at [795, 456] on li "Closed/Won" at bounding box center [776, 461] width 377 height 26
type input "Closed/Won"
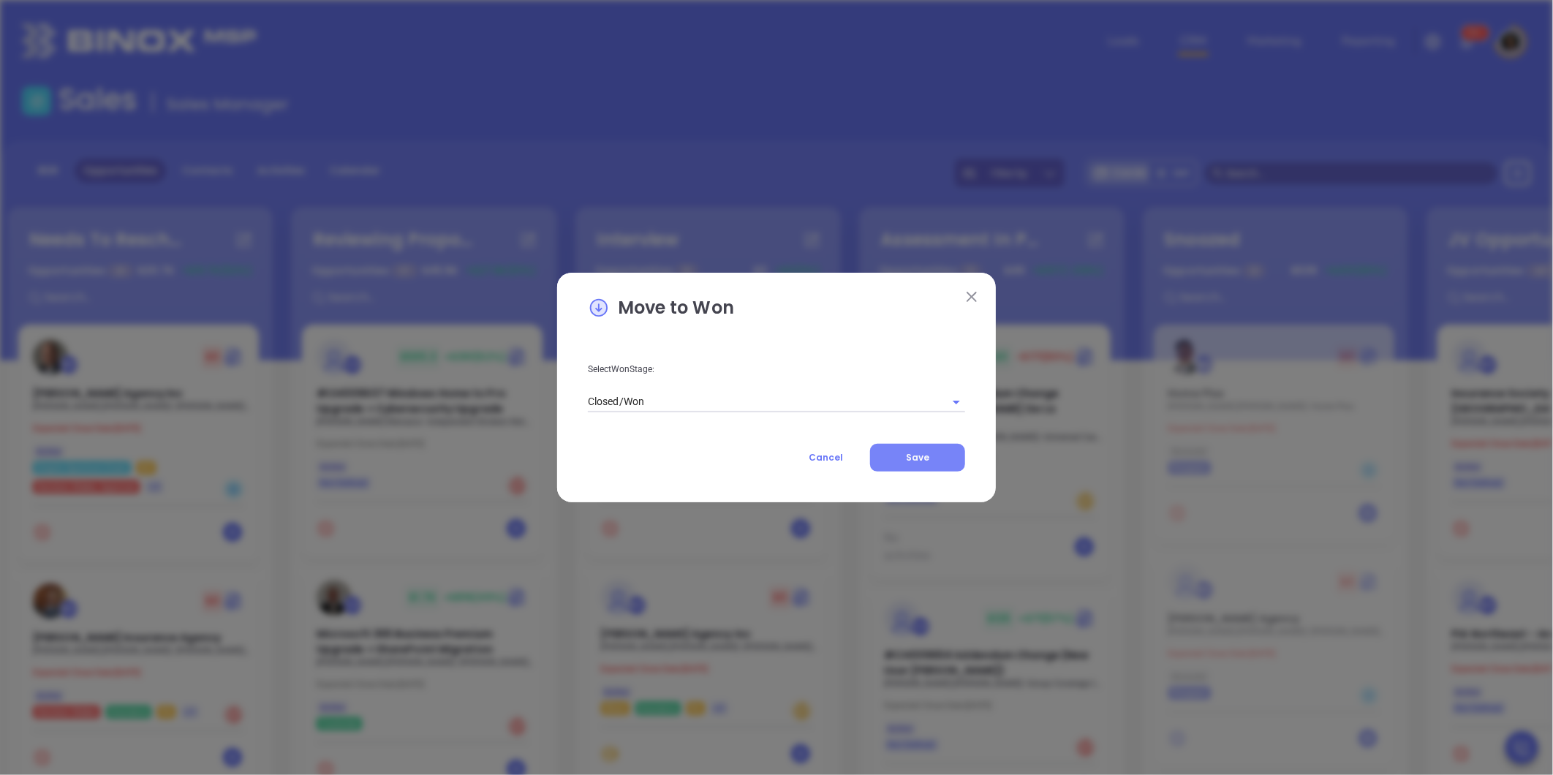
click at [917, 445] on button "Save" at bounding box center [917, 458] width 95 height 28
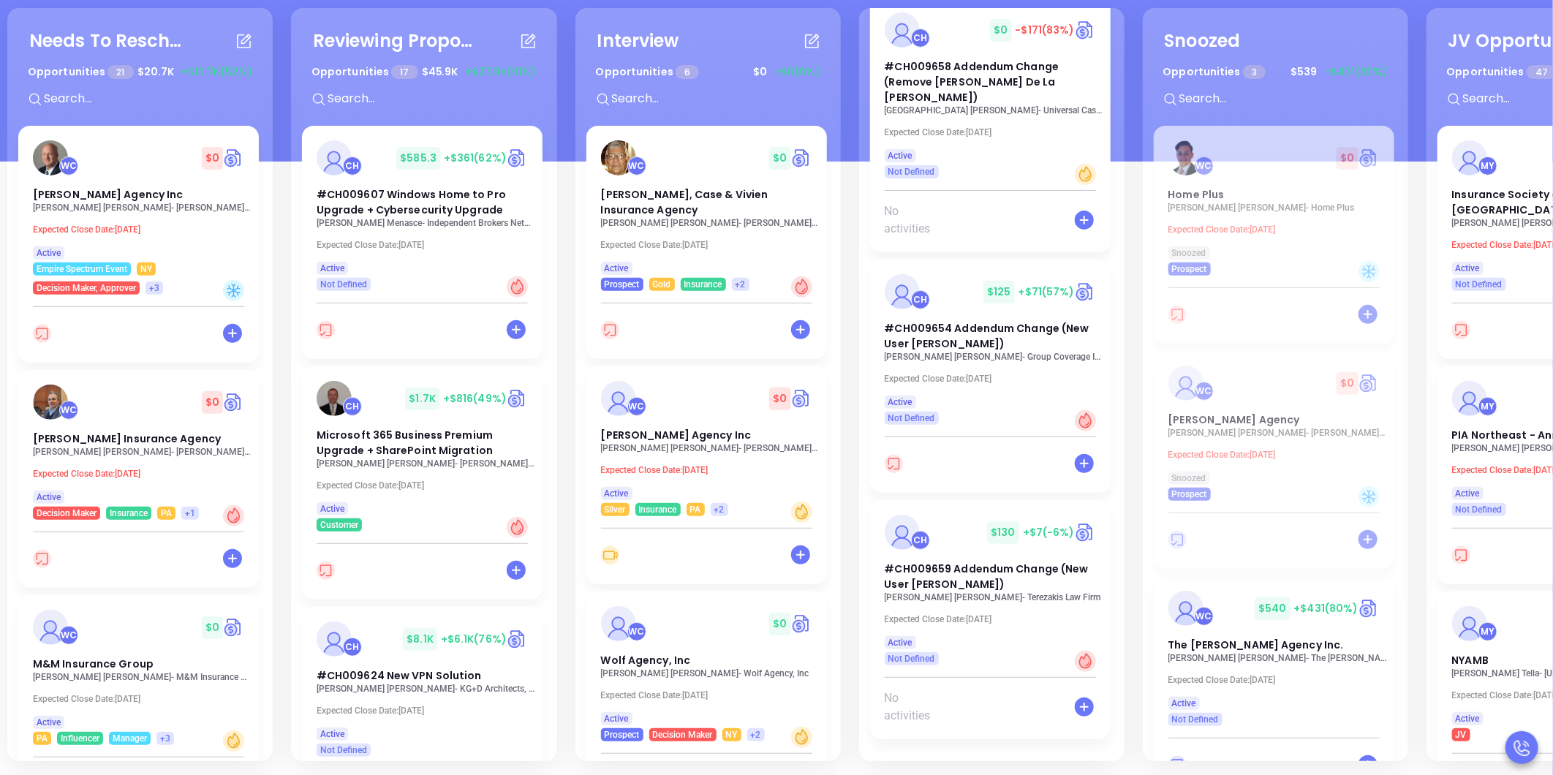
scroll to position [200, 0]
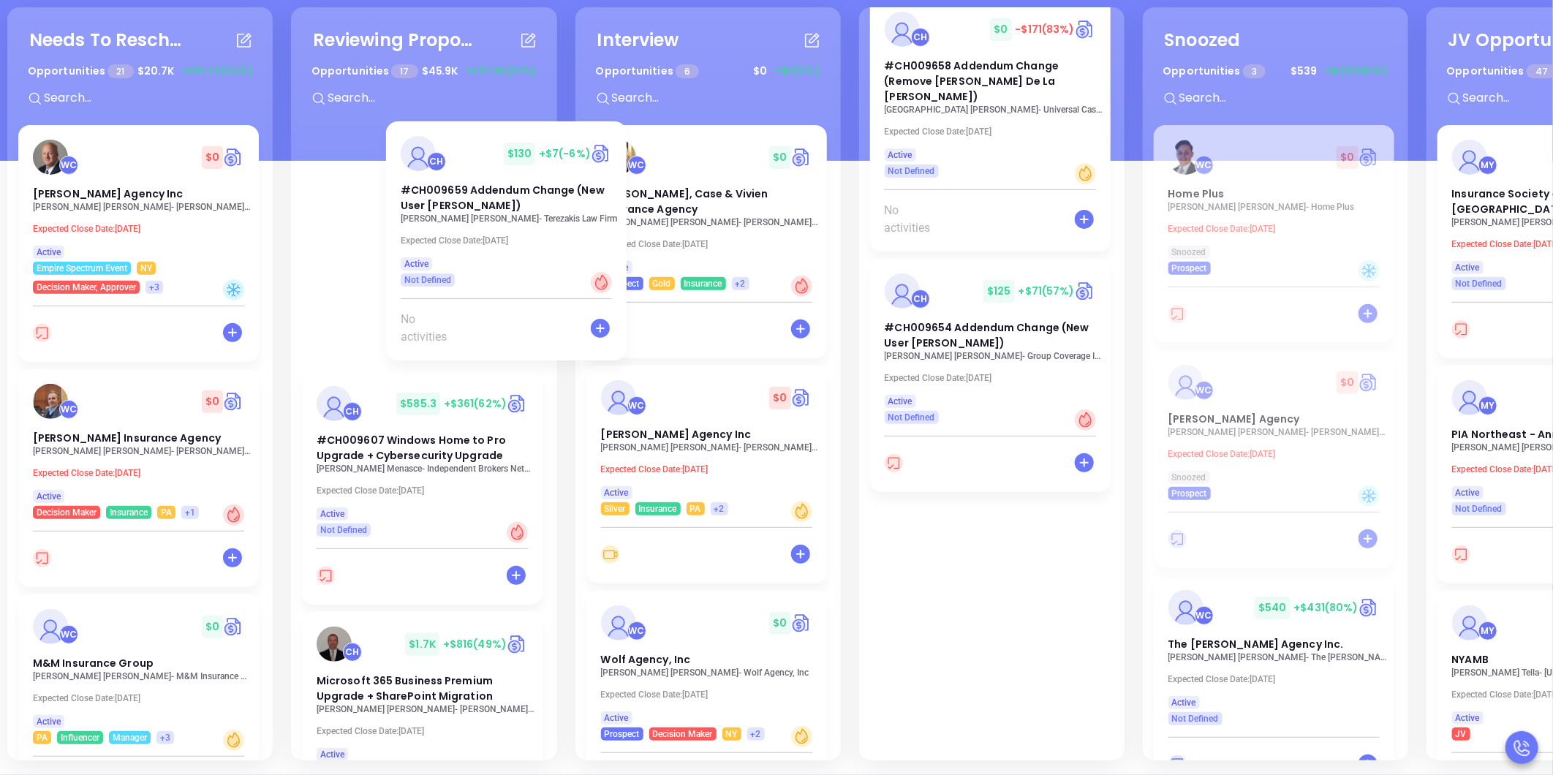
drag, startPoint x: 959, startPoint y: 529, endPoint x: 459, endPoint y: 173, distance: 613.5
click at [459, 173] on div "Needs To Reschedule Opportunities 21 $ 20.7K +$10.7K (52%) + WC $ 0 RG Wright A…" at bounding box center [855, 384] width 1703 height 761
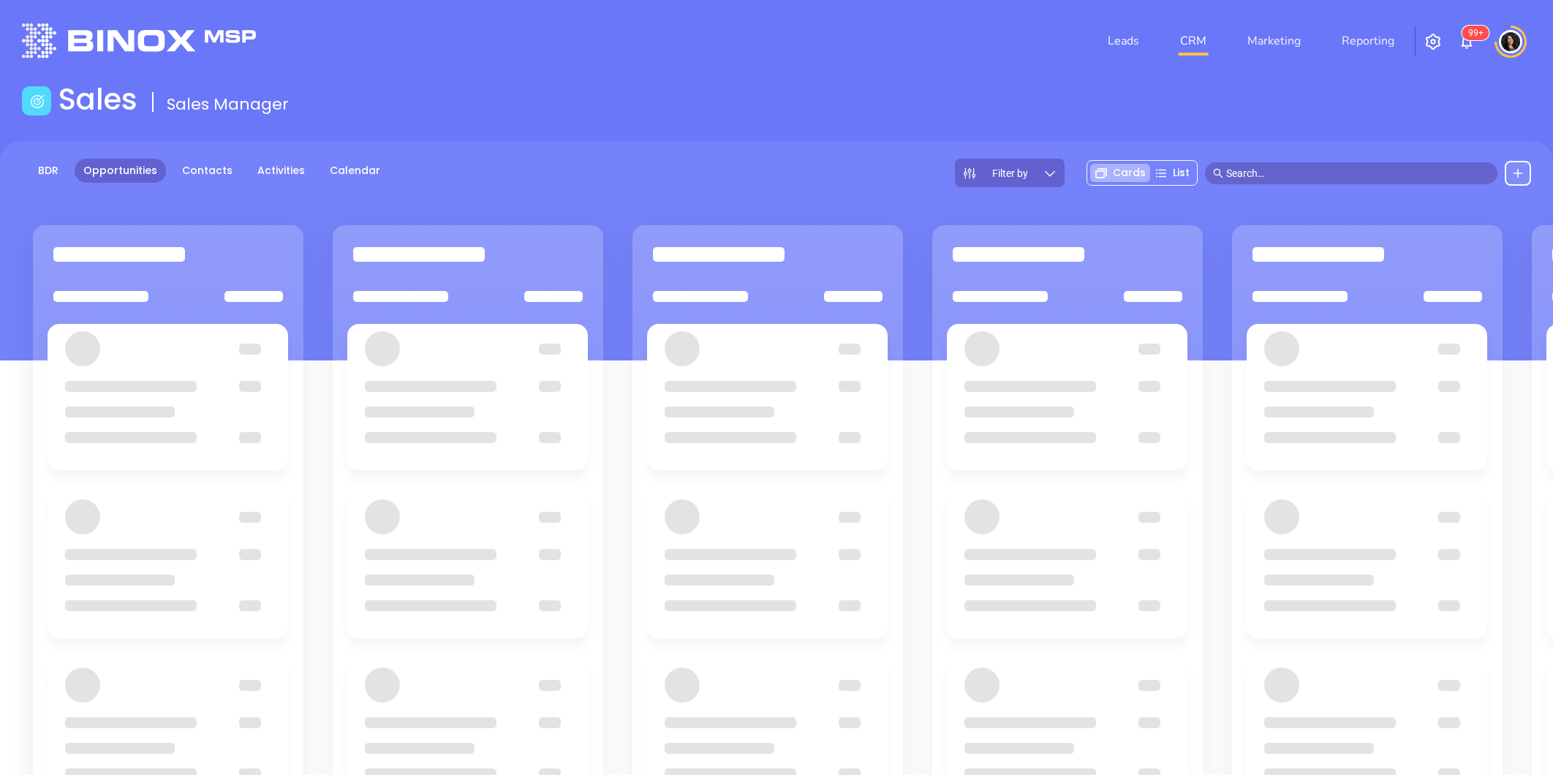
scroll to position [200, 0]
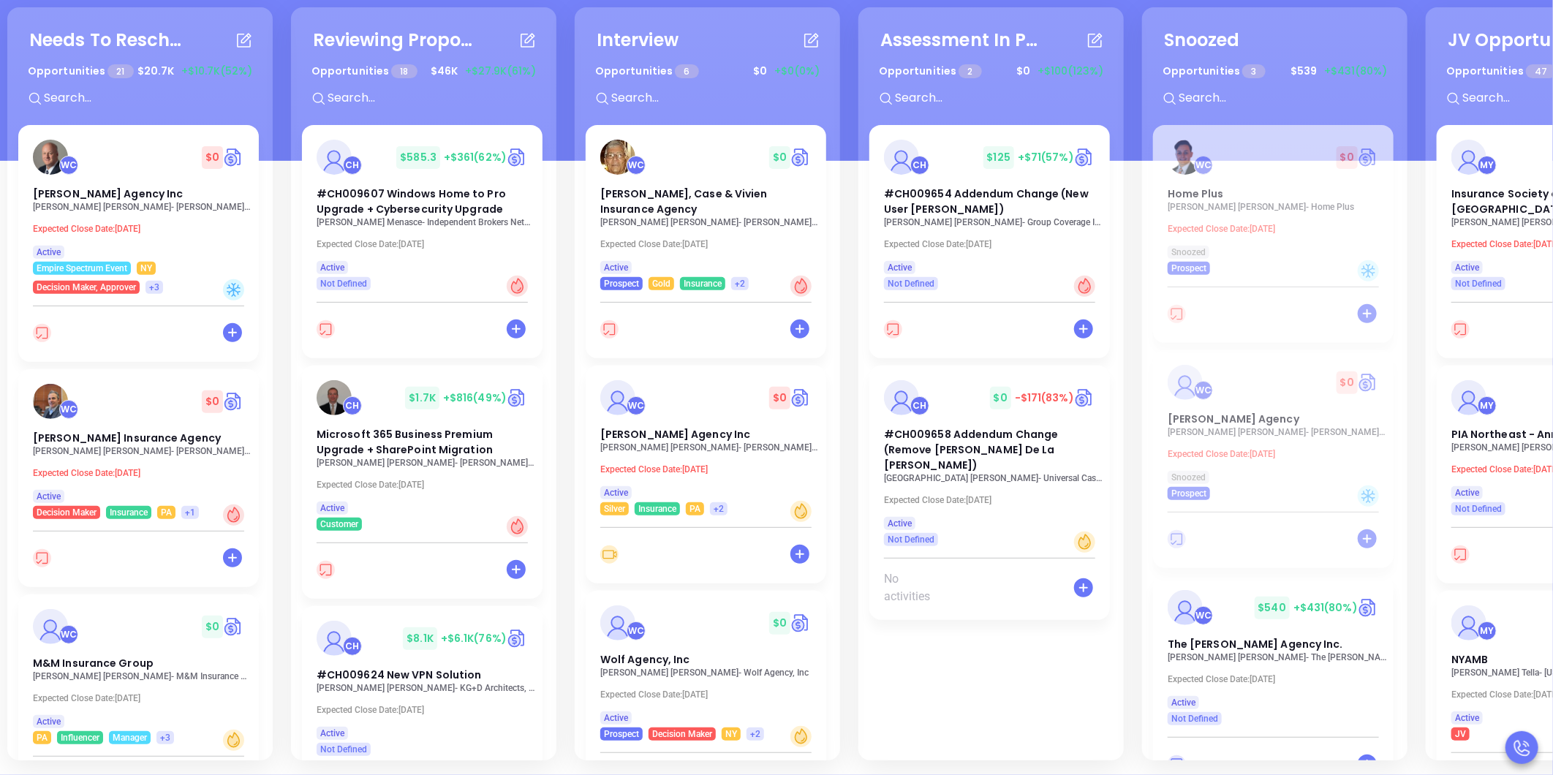
click at [841, 366] on div "Needs To Reschedule Opportunities 21 $ 20.7K +$10.7K (52%) + WC $ 0 RG Wright A…" at bounding box center [855, 384] width 1703 height 761
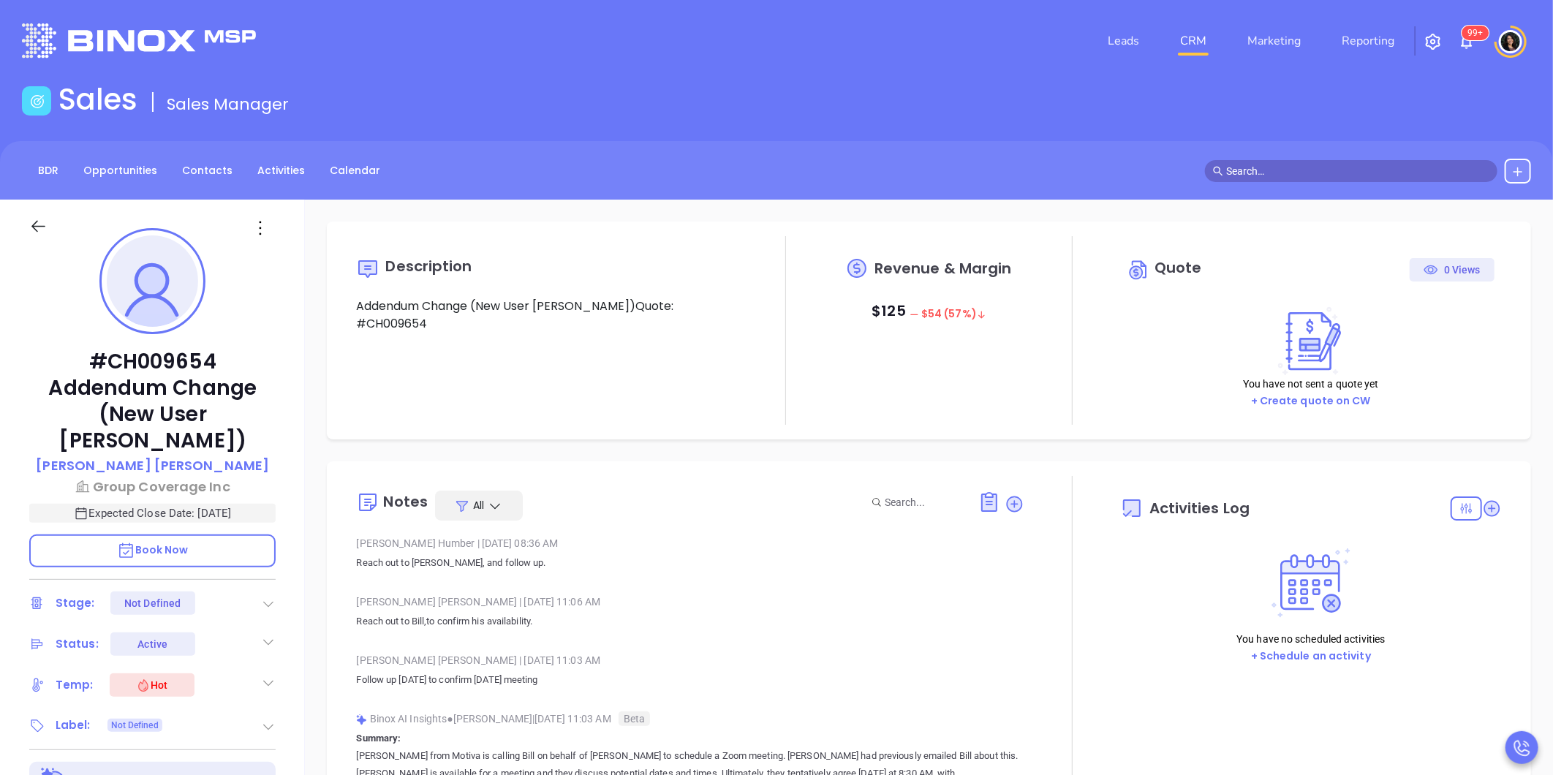
type input "10:00 am"
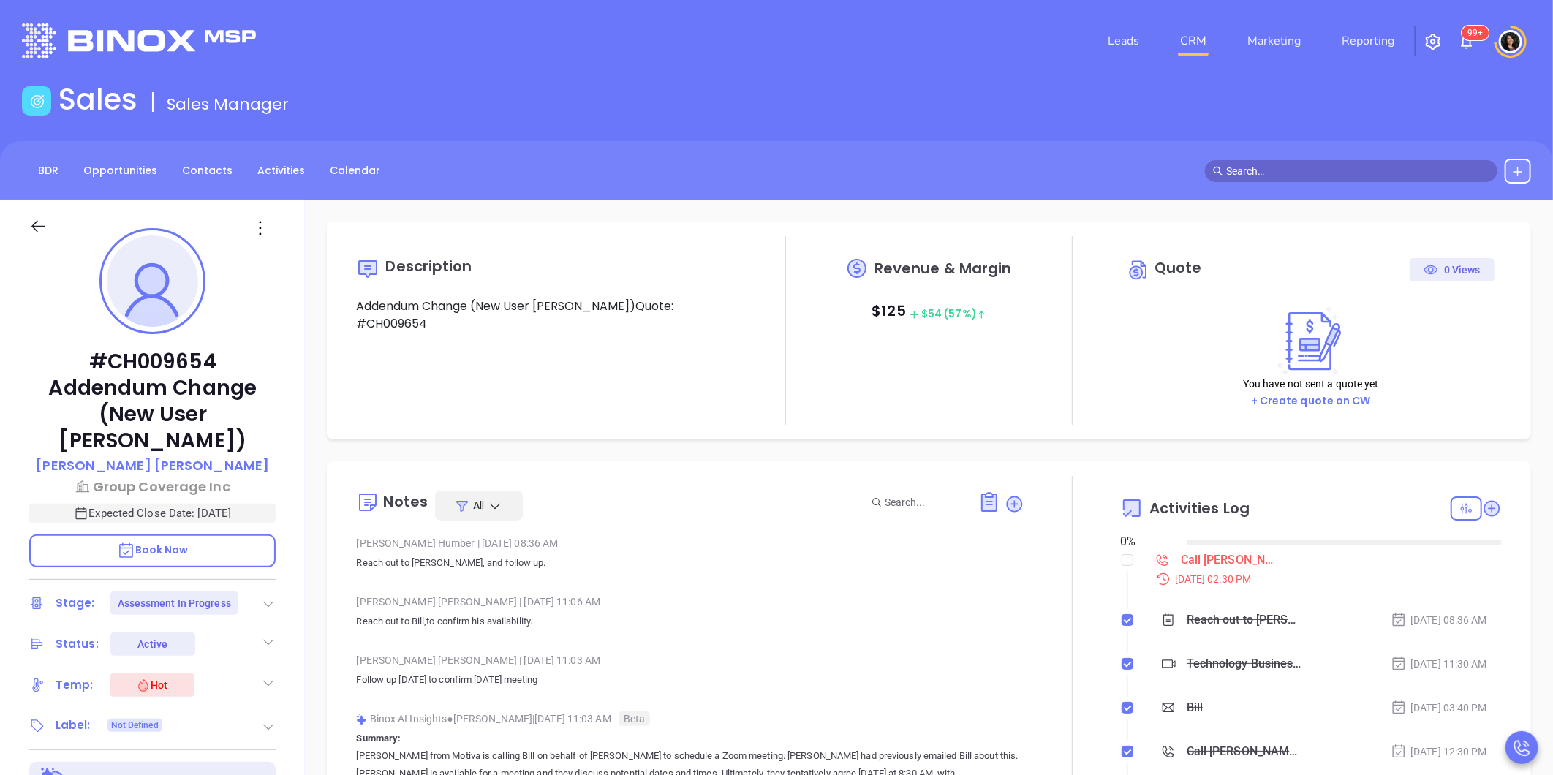
type input "[DATE]"
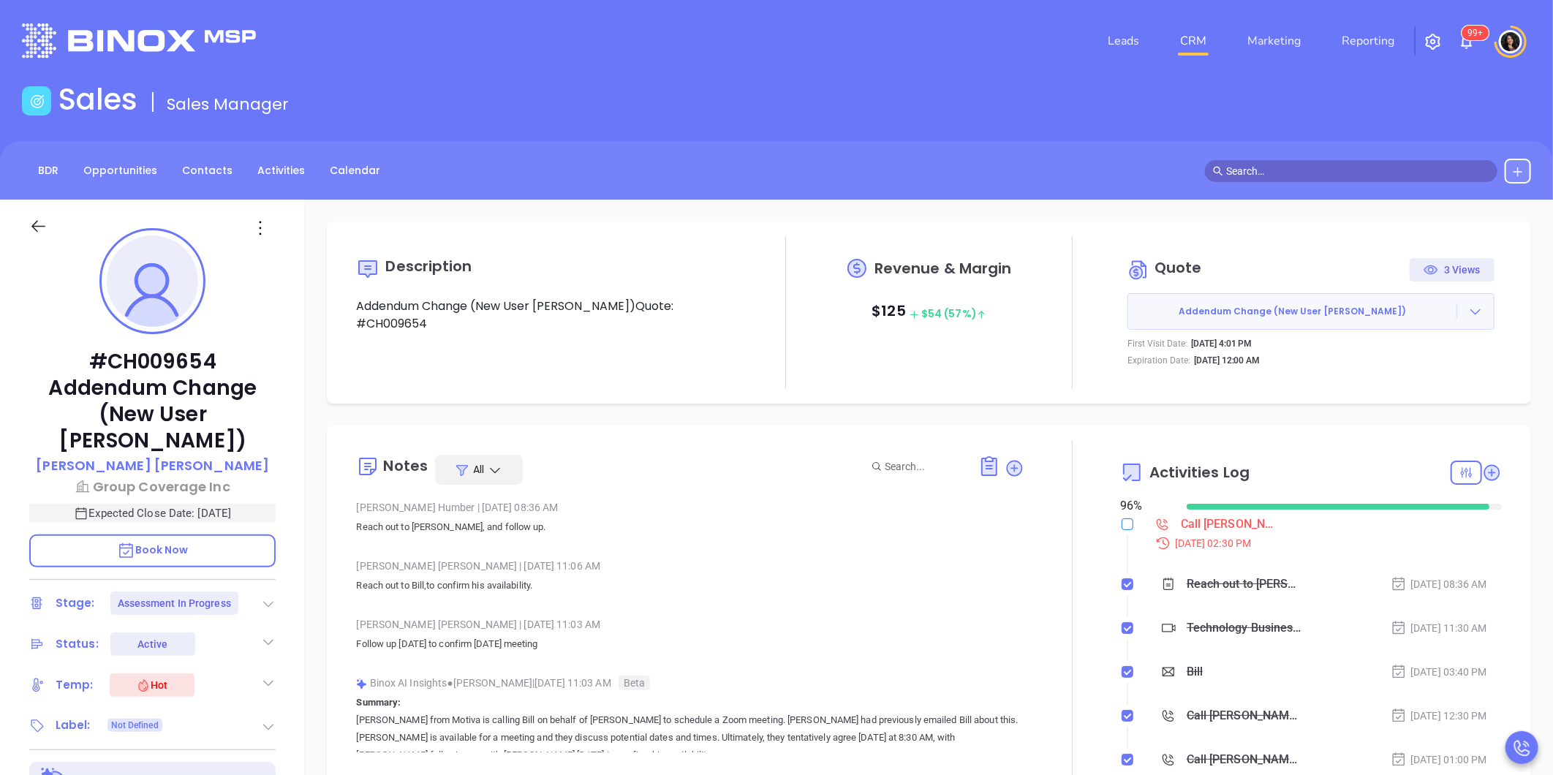
click at [1127, 560] on div at bounding box center [1127, 550] width 1 height 49
click at [1122, 524] on input "checkbox" at bounding box center [1128, 525] width 12 height 12
checkbox input "true"
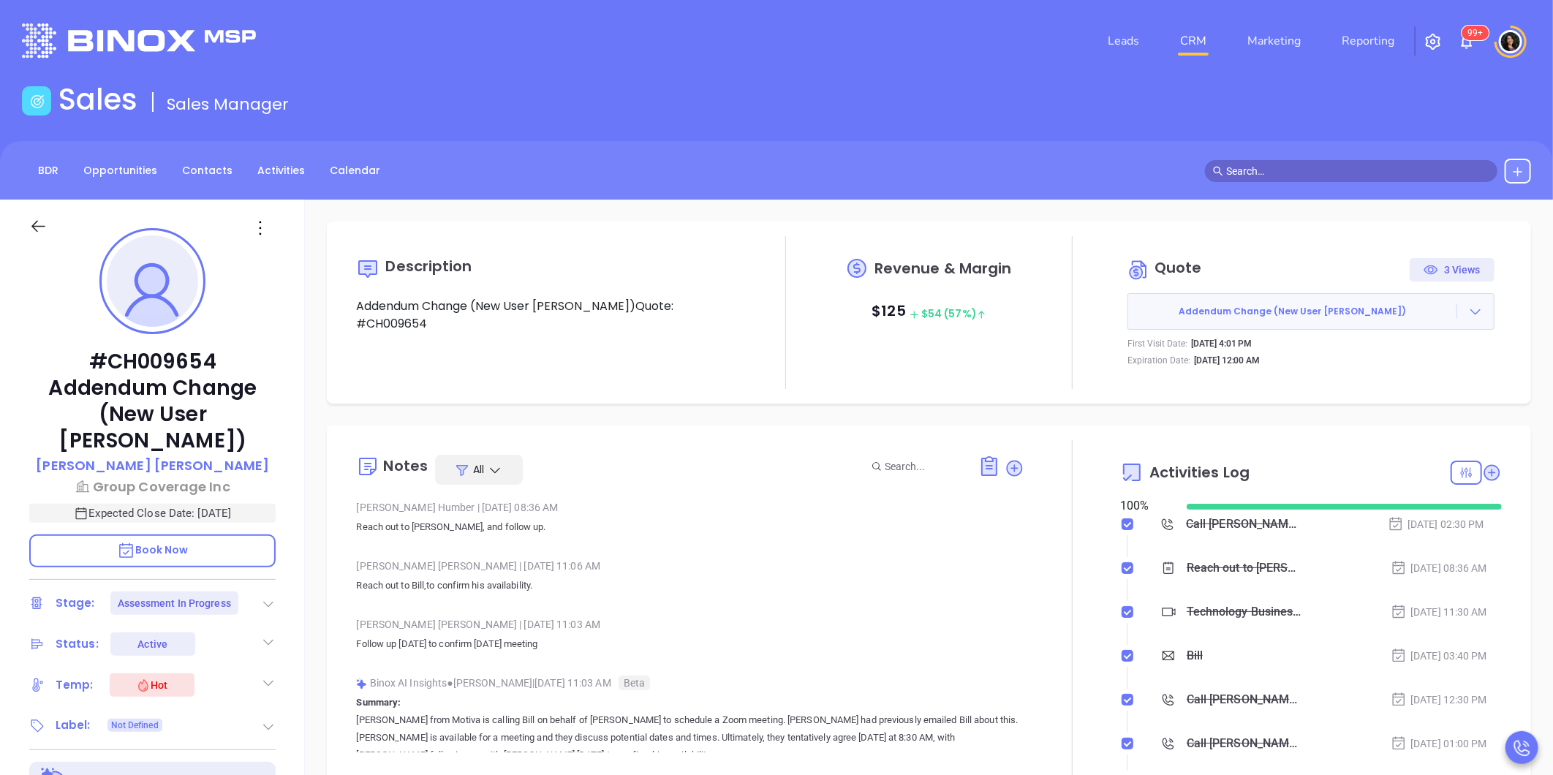
click at [274, 597] on icon at bounding box center [268, 604] width 15 height 15
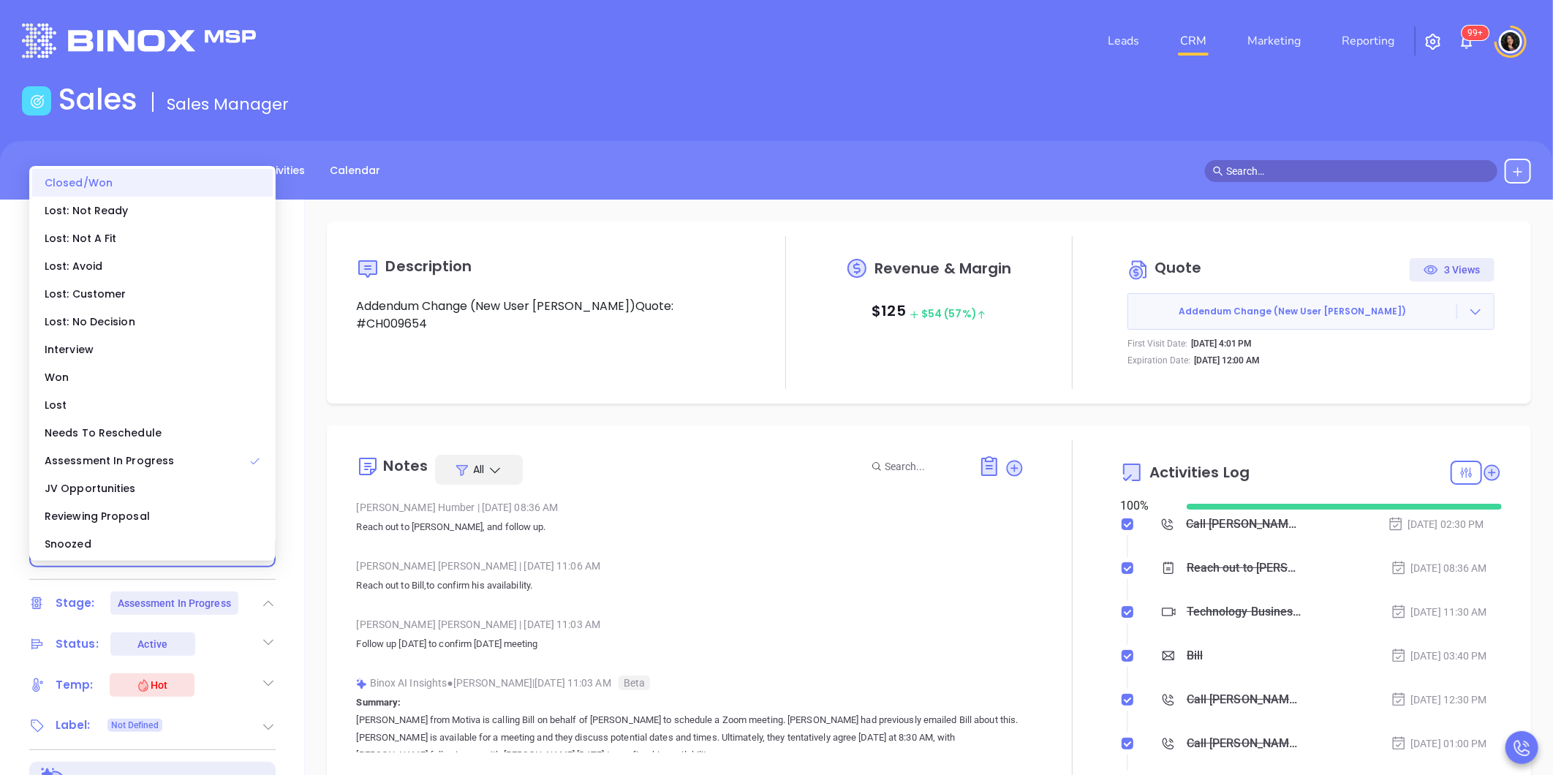
type input "Carla Humber"
click at [132, 184] on div "Closed/Won" at bounding box center [152, 183] width 241 height 28
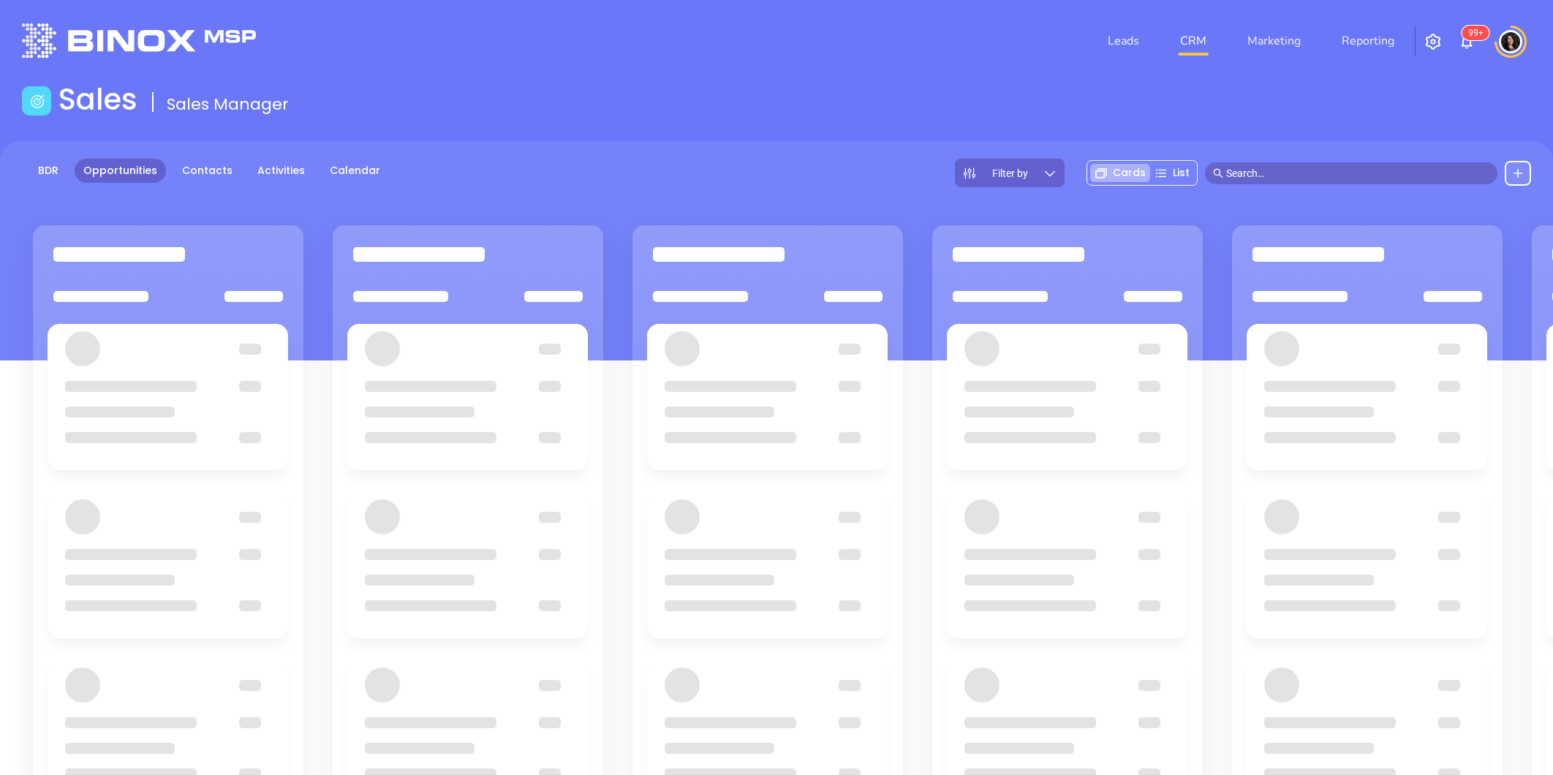
scroll to position [200, 0]
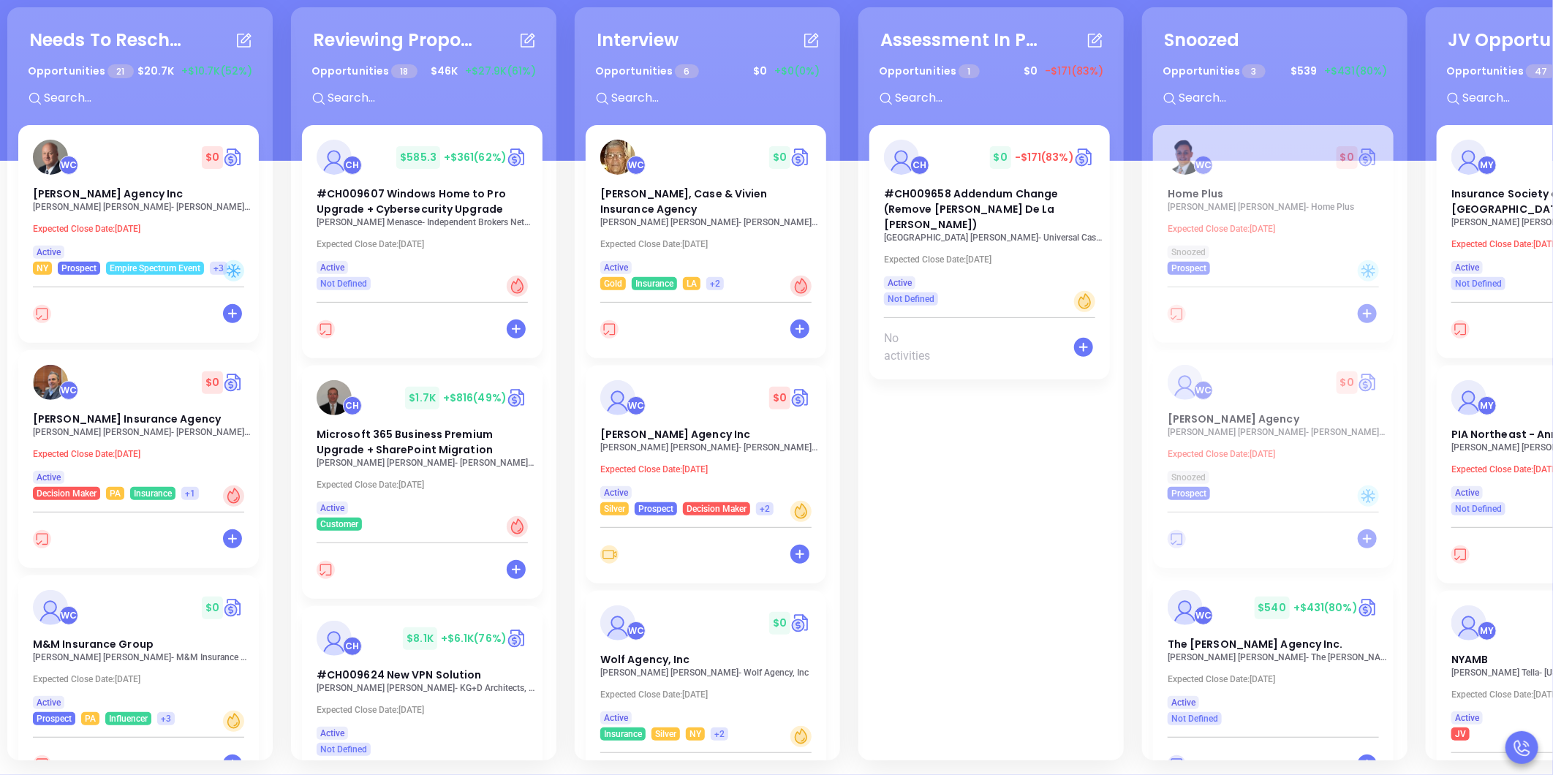
click at [280, 379] on div "Needs To Reschedule Opportunities 21 $ 20.7K +$10.7K (52%) + WC $ 0 [PERSON_NAM…" at bounding box center [855, 384] width 1703 height 761
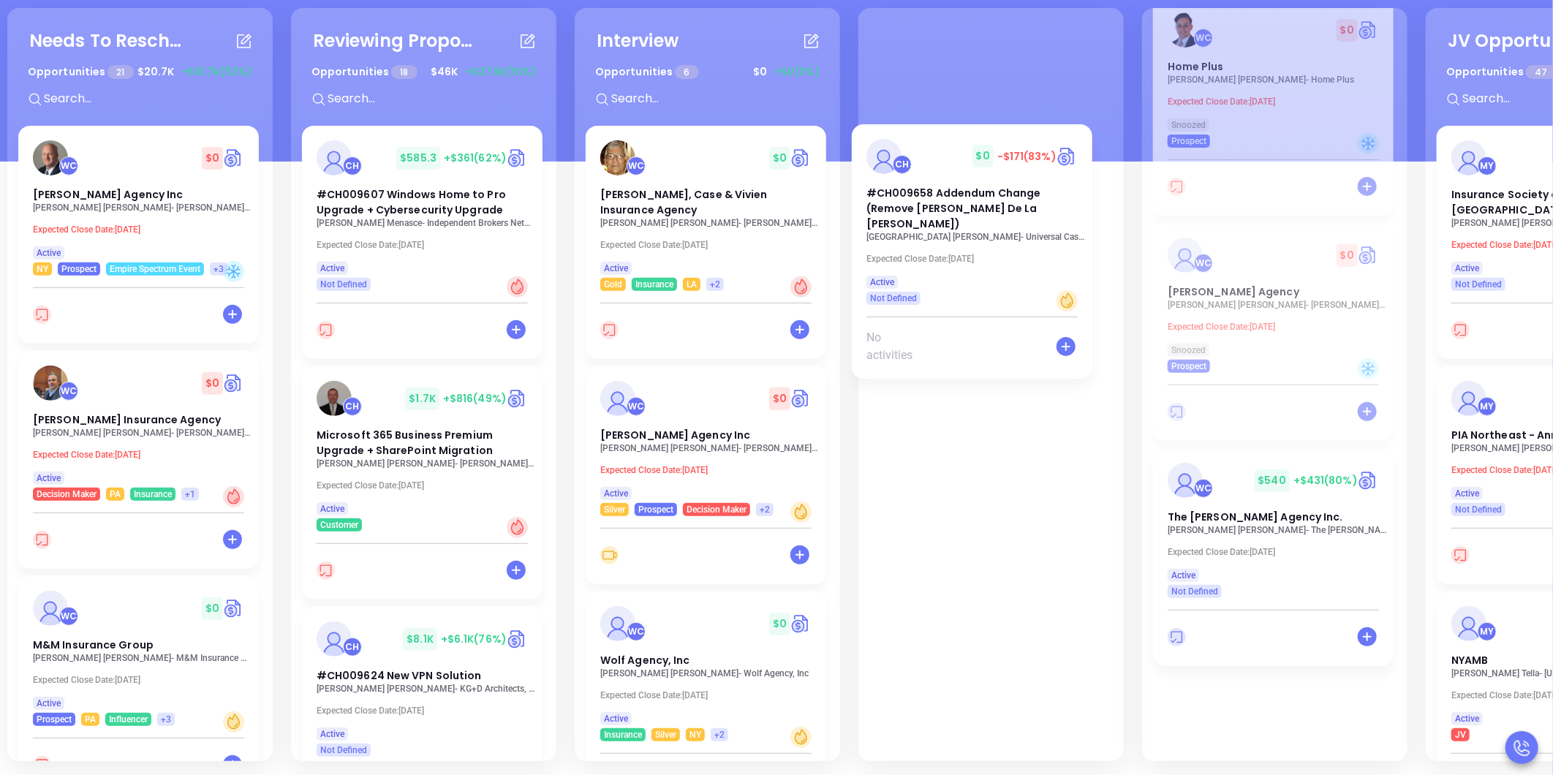
scroll to position [196, 0]
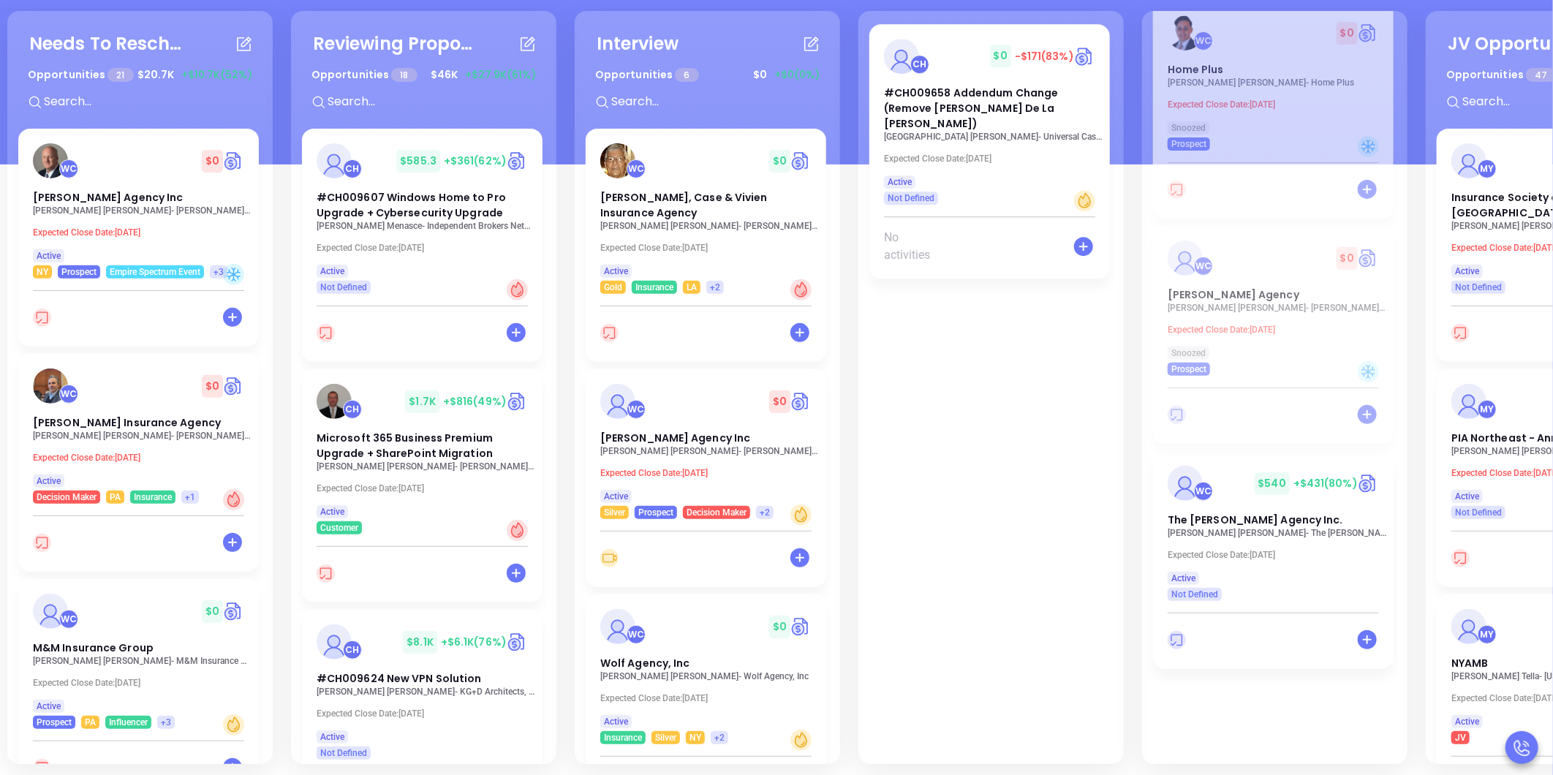
click at [945, 99] on div "CH $ 0 -$171 (83%) #CH009658 Addendum Change (Remove [PERSON_NAME] De La [PERSO…" at bounding box center [992, 402] width 244 height 753
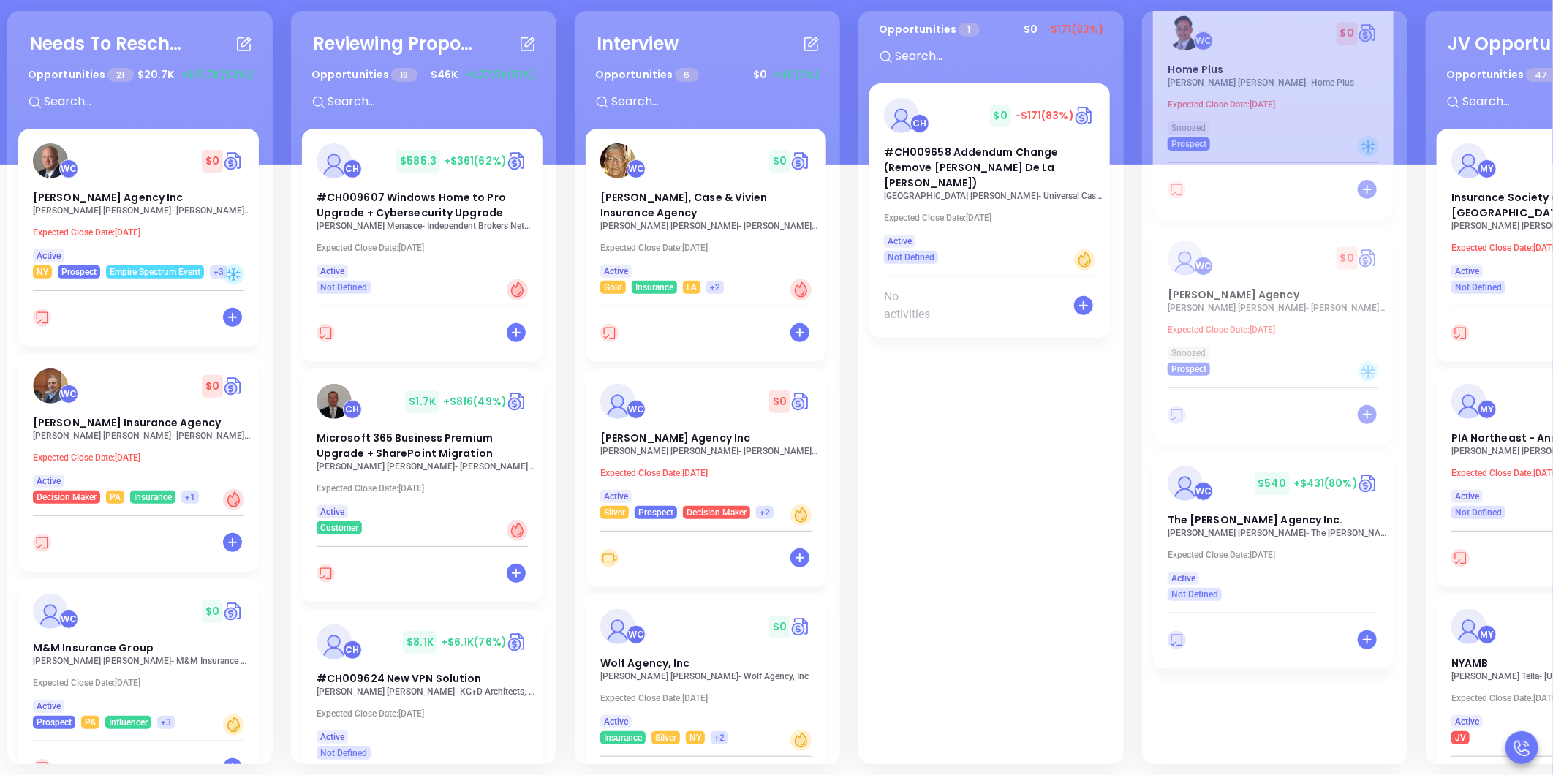
scroll to position [0, 0]
